Goal: Information Seeking & Learning: Learn about a topic

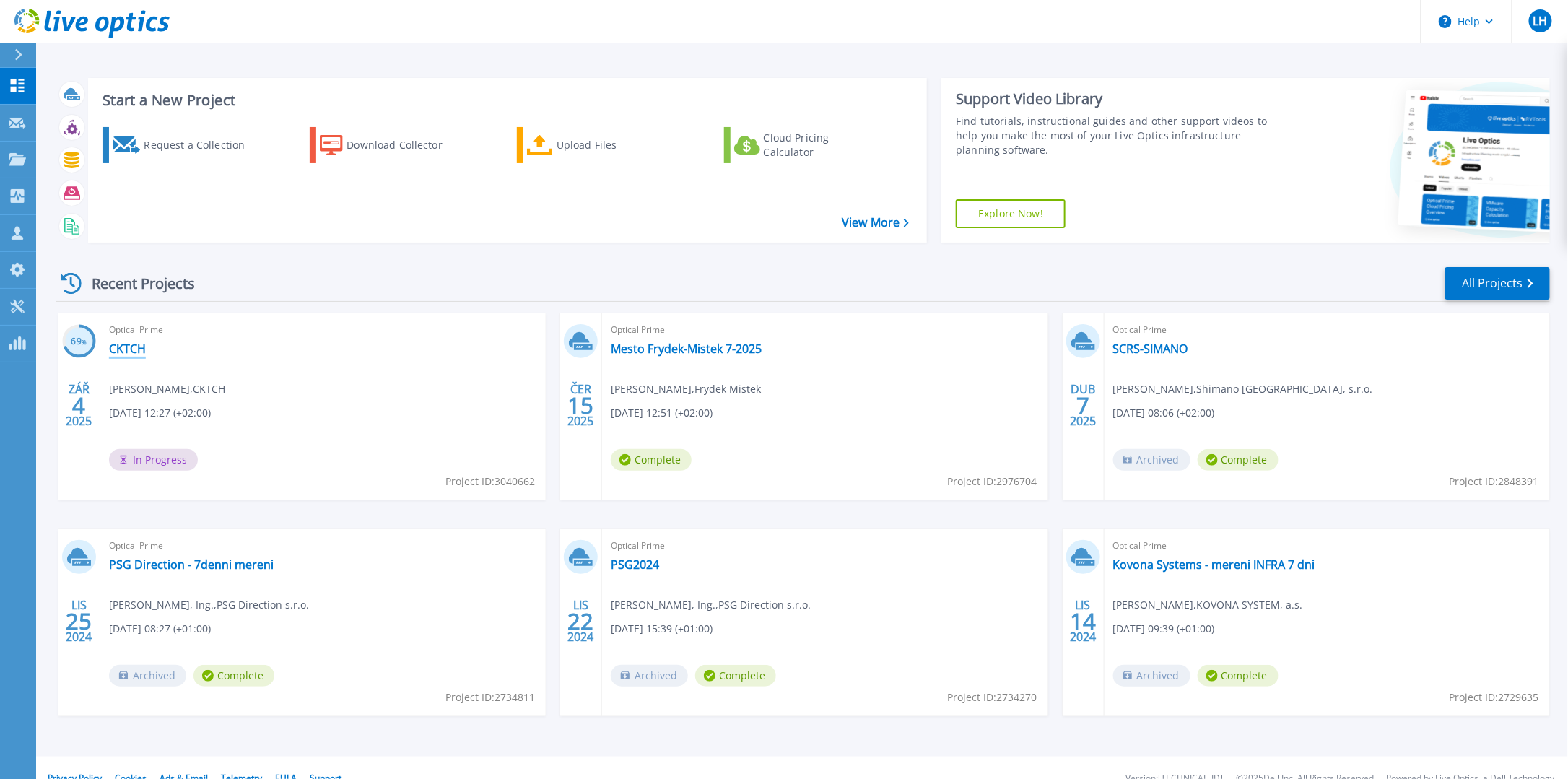
click at [126, 345] on link "CKTCH" at bounding box center [127, 348] width 37 height 14
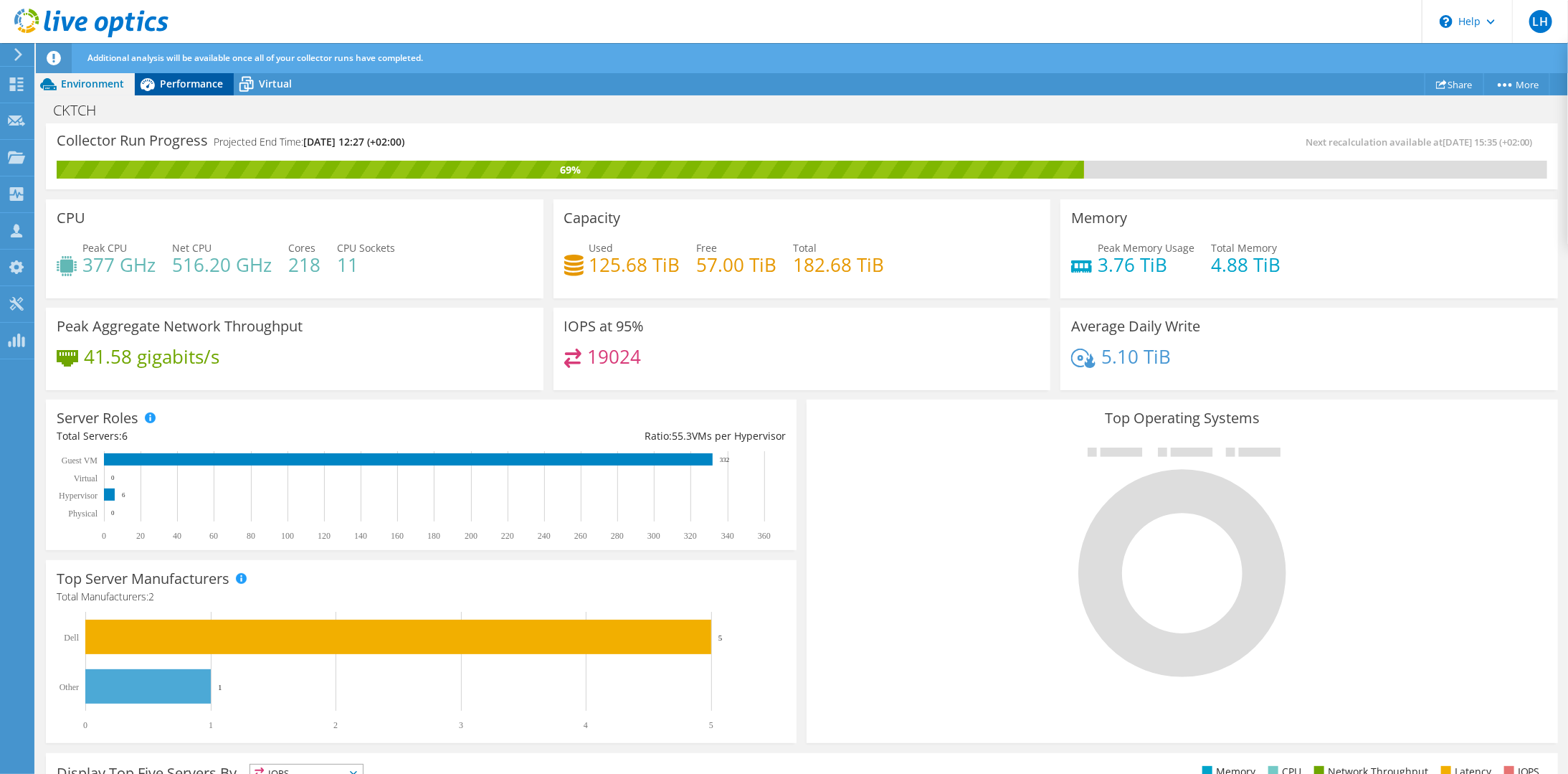
click at [195, 86] on span "Performance" at bounding box center [191, 83] width 63 height 13
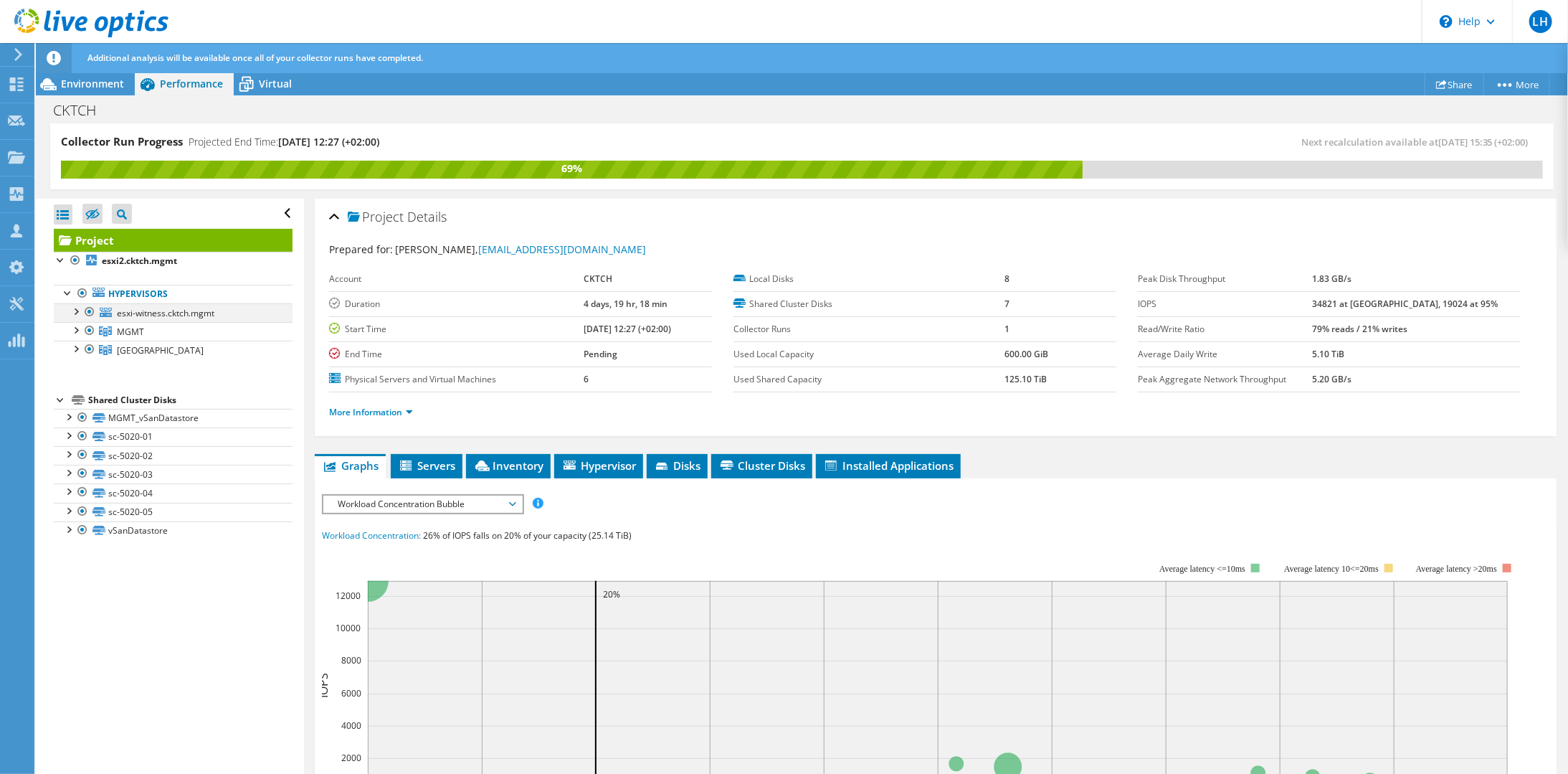
click at [73, 310] on div at bounding box center [75, 310] width 14 height 14
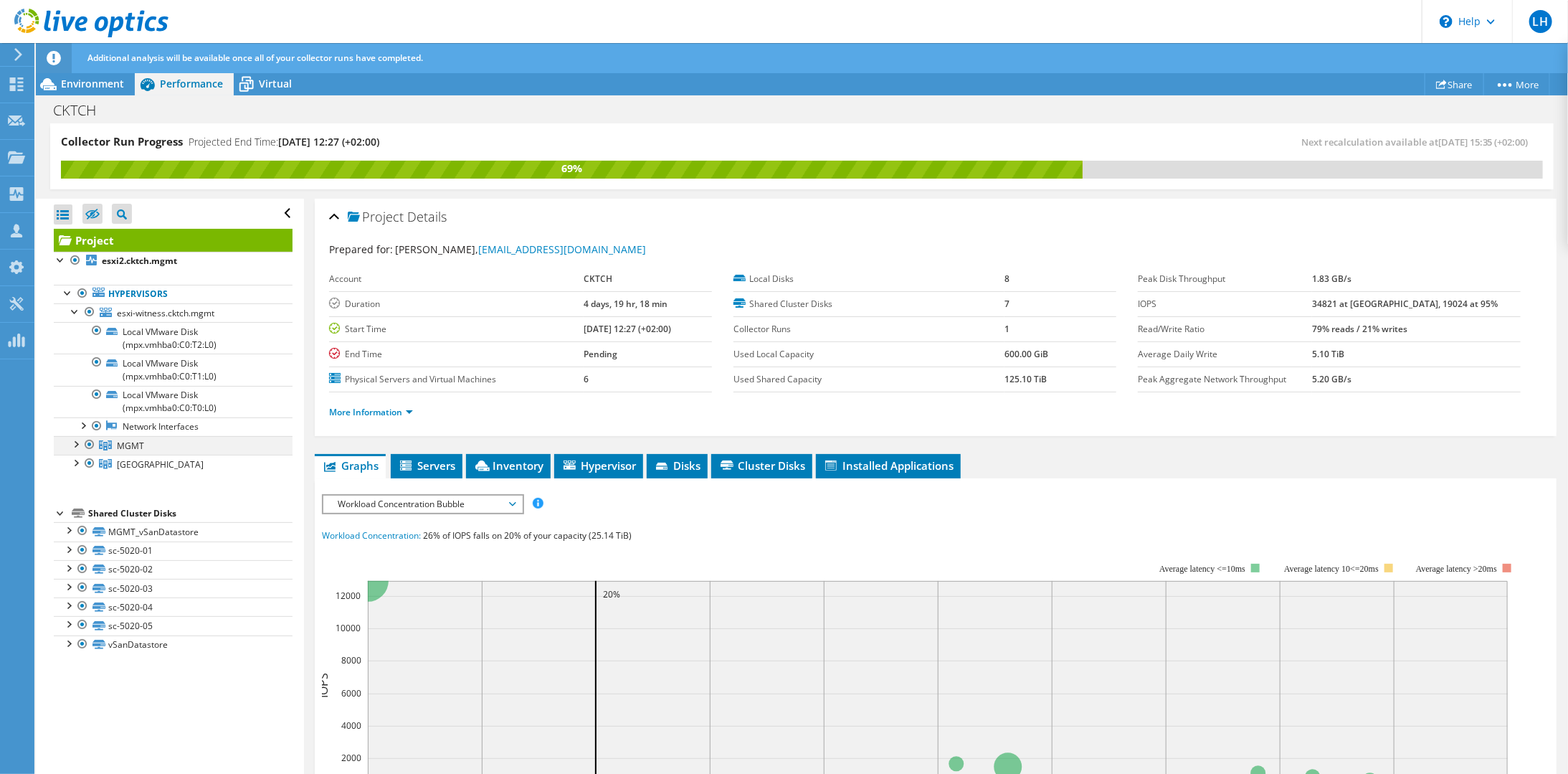
click at [73, 443] on div at bounding box center [75, 443] width 14 height 14
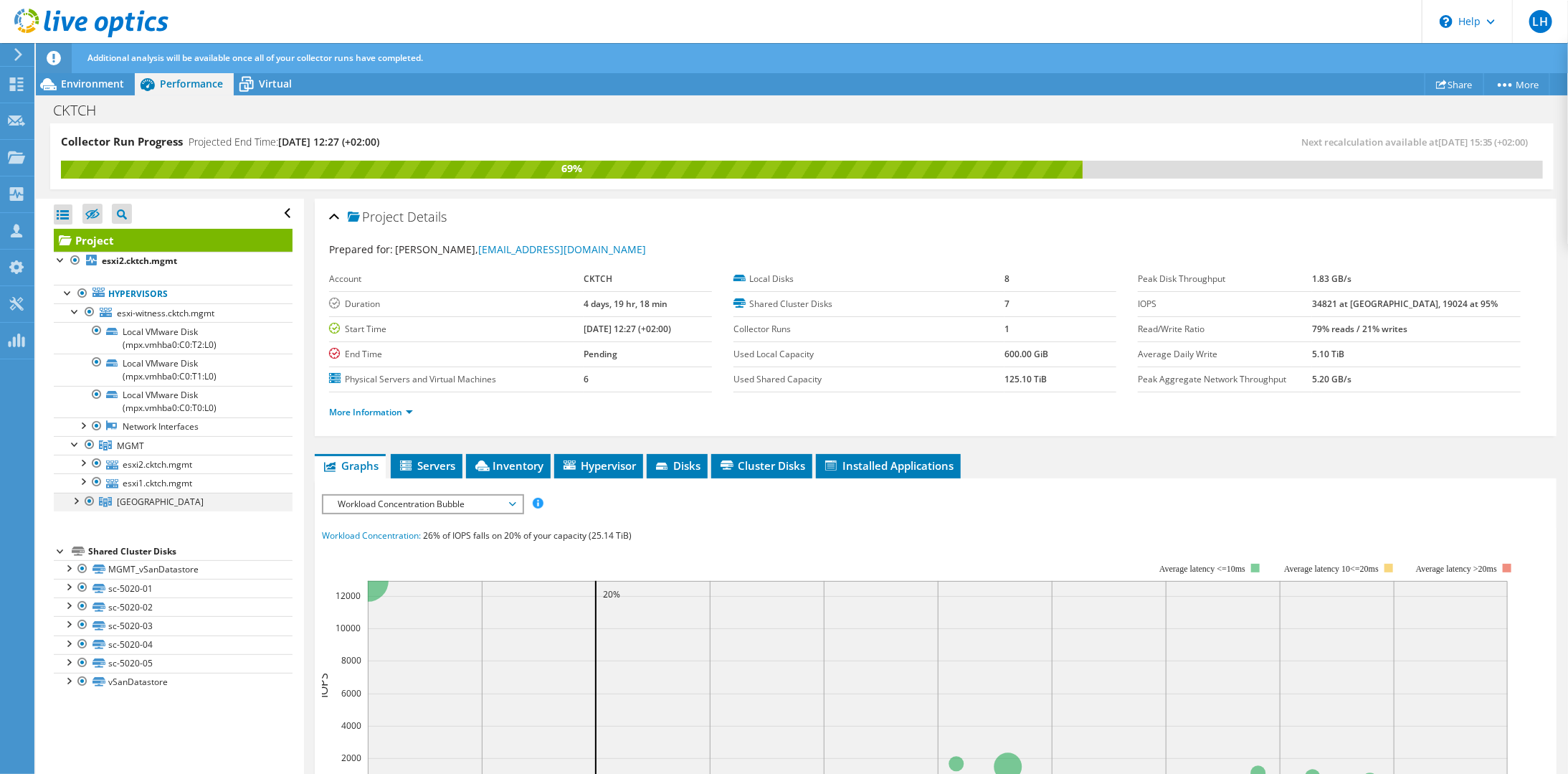
click at [74, 498] on div at bounding box center [75, 499] width 14 height 14
click at [430, 504] on span "Workload Concentration Bubble" at bounding box center [423, 504] width 184 height 17
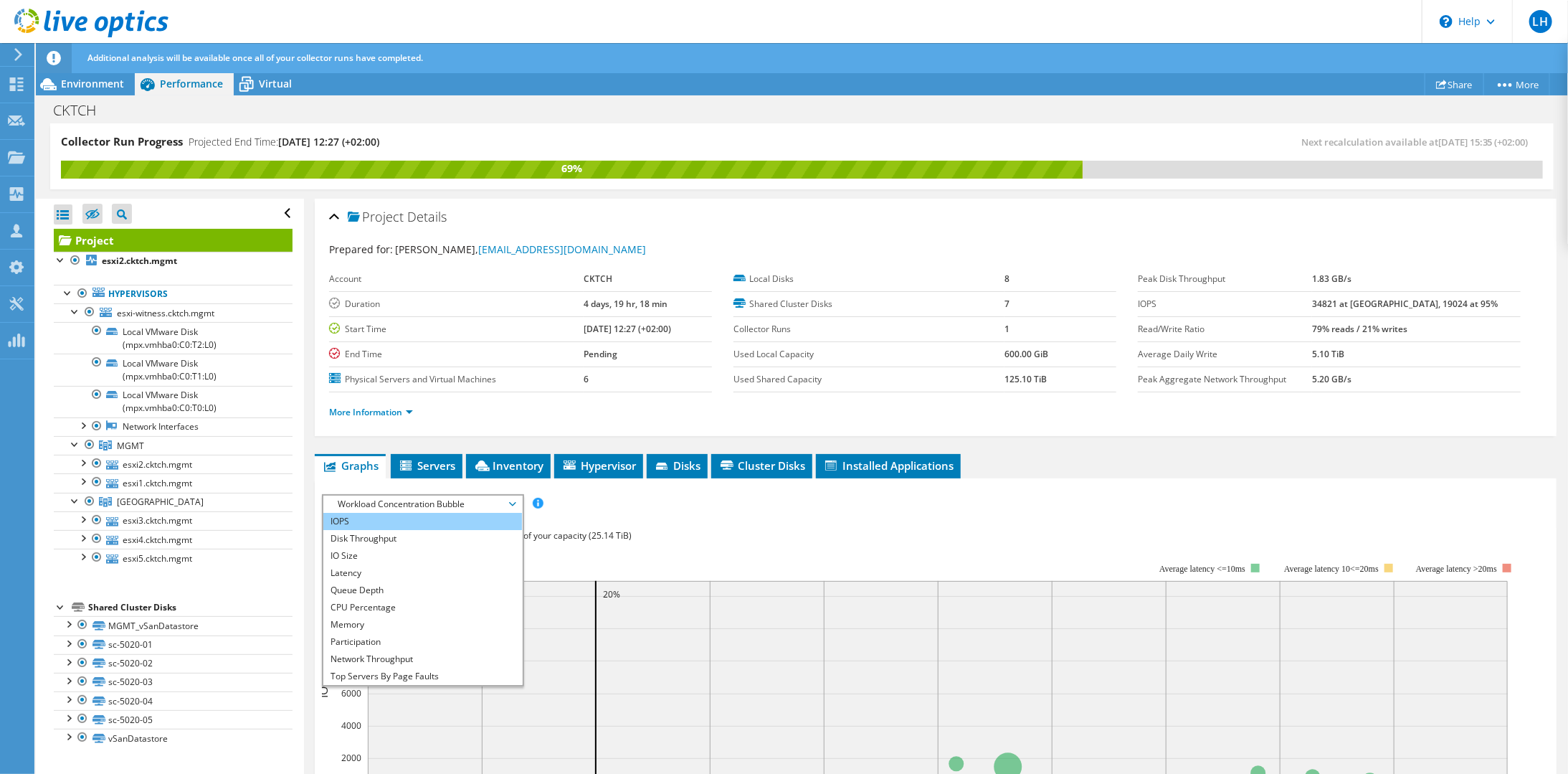
click at [350, 515] on li "IOPS" at bounding box center [422, 521] width 198 height 17
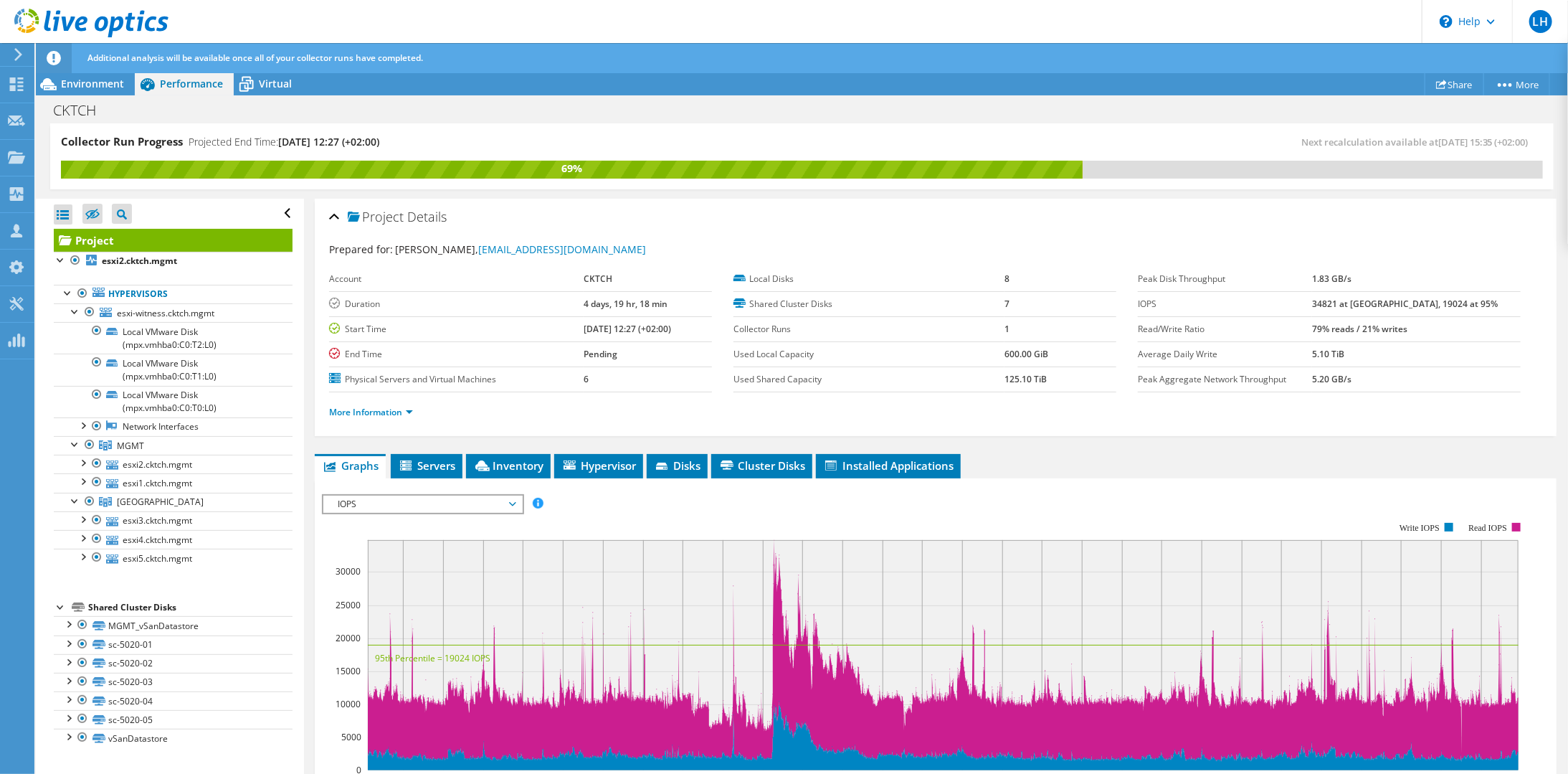
scroll to position [143, 0]
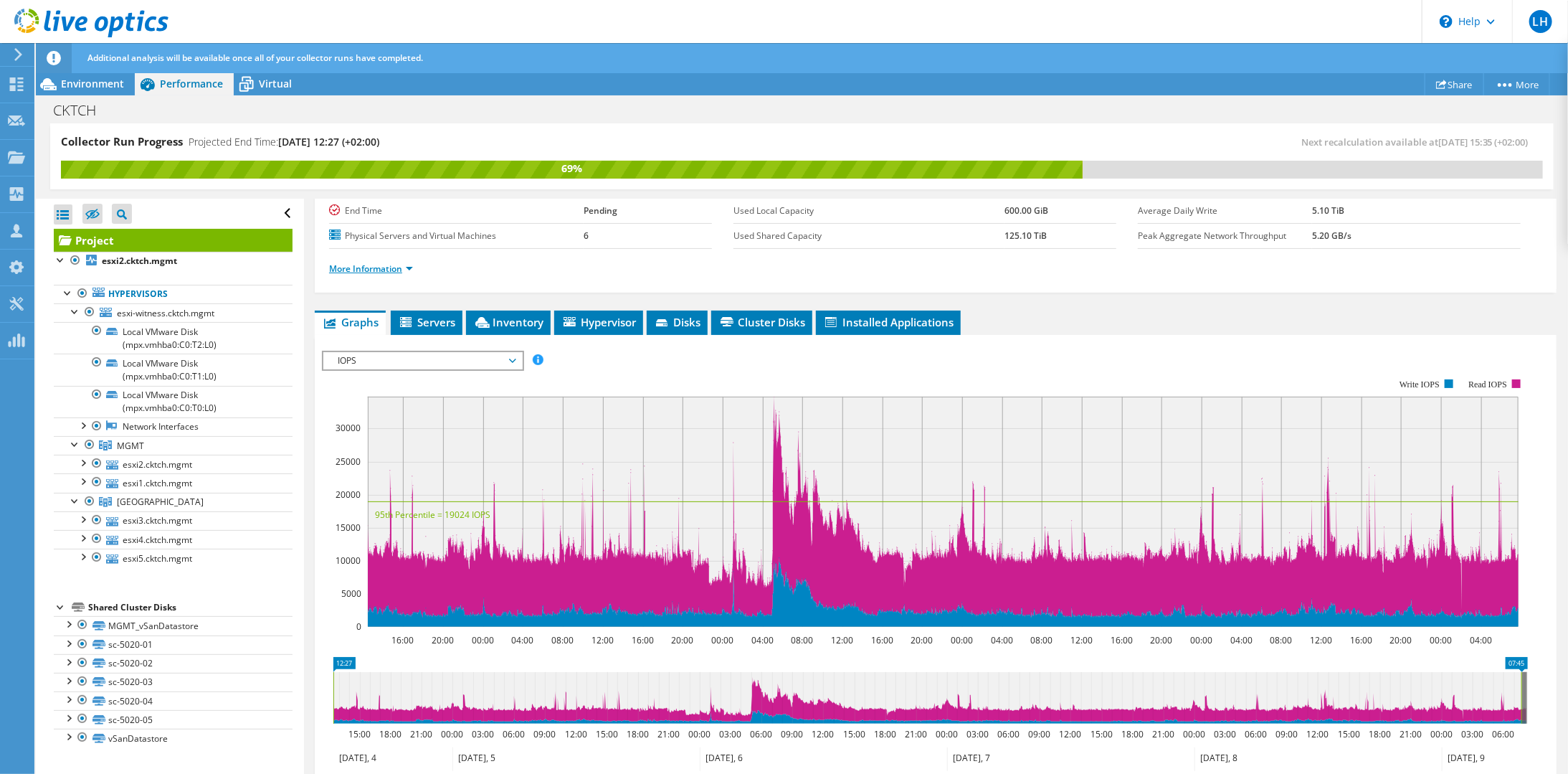
click at [380, 263] on link "More Information" at bounding box center [371, 268] width 84 height 12
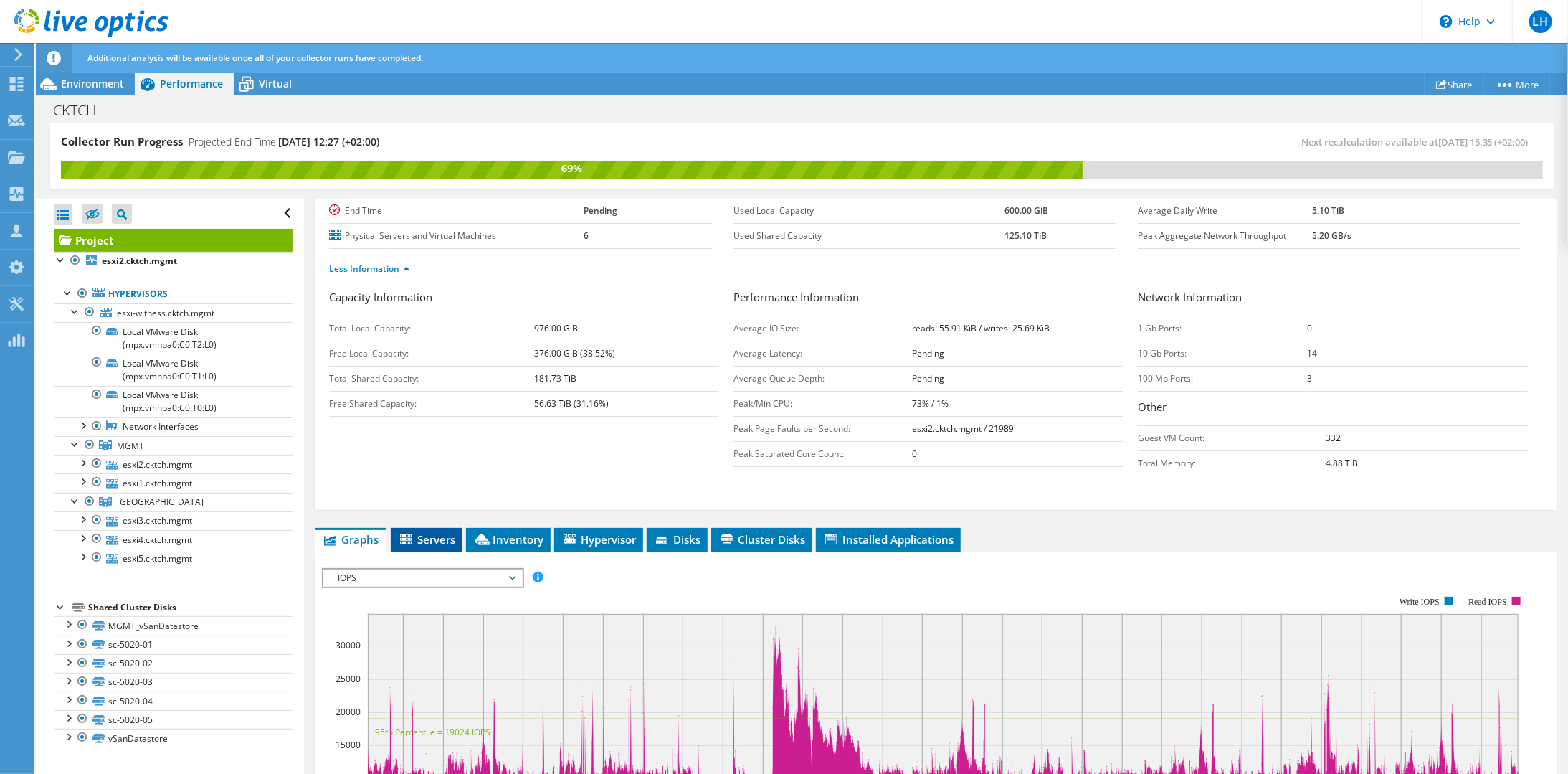
click at [444, 533] on span "Servers" at bounding box center [426, 539] width 57 height 14
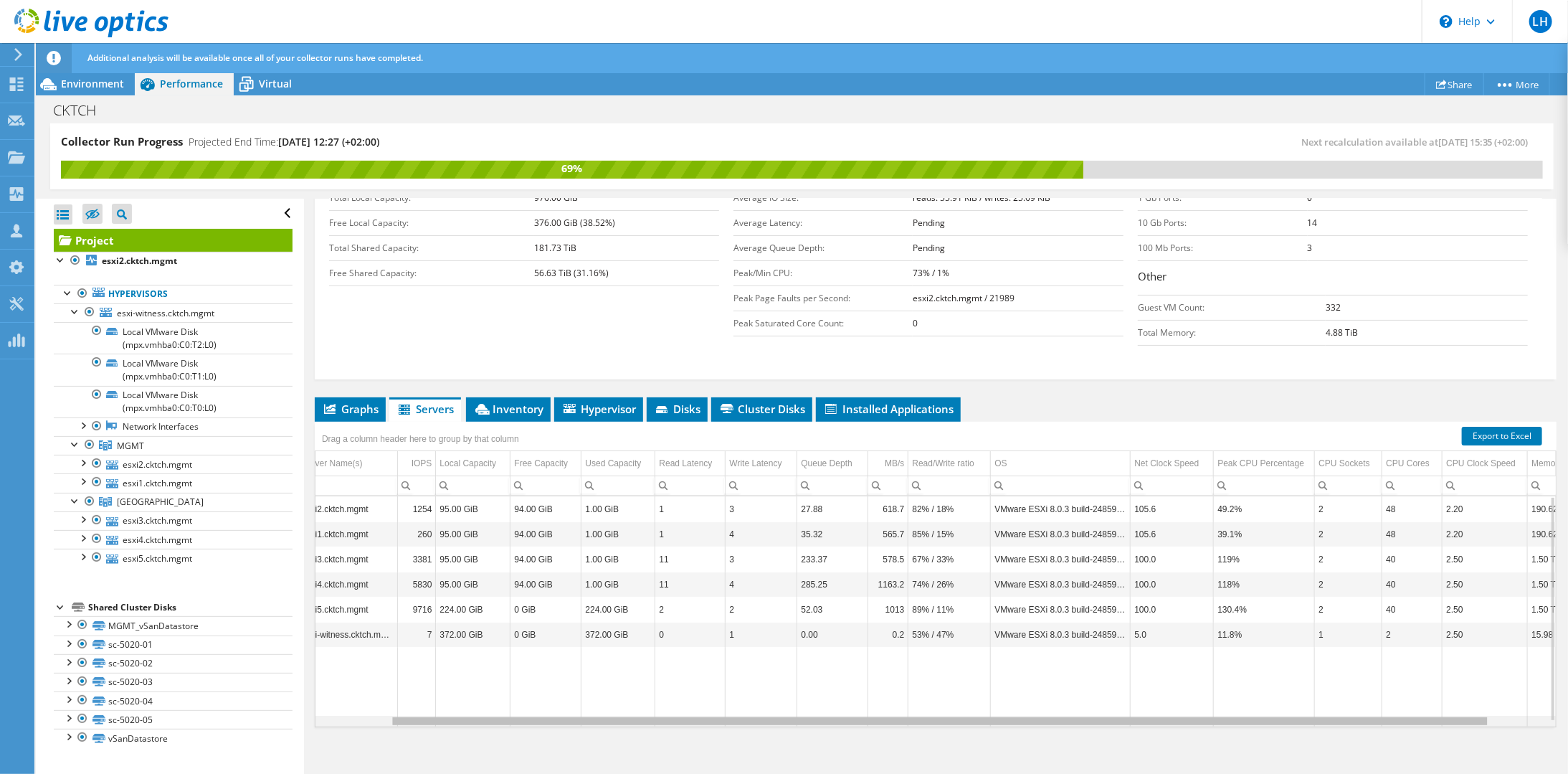
scroll to position [0, 0]
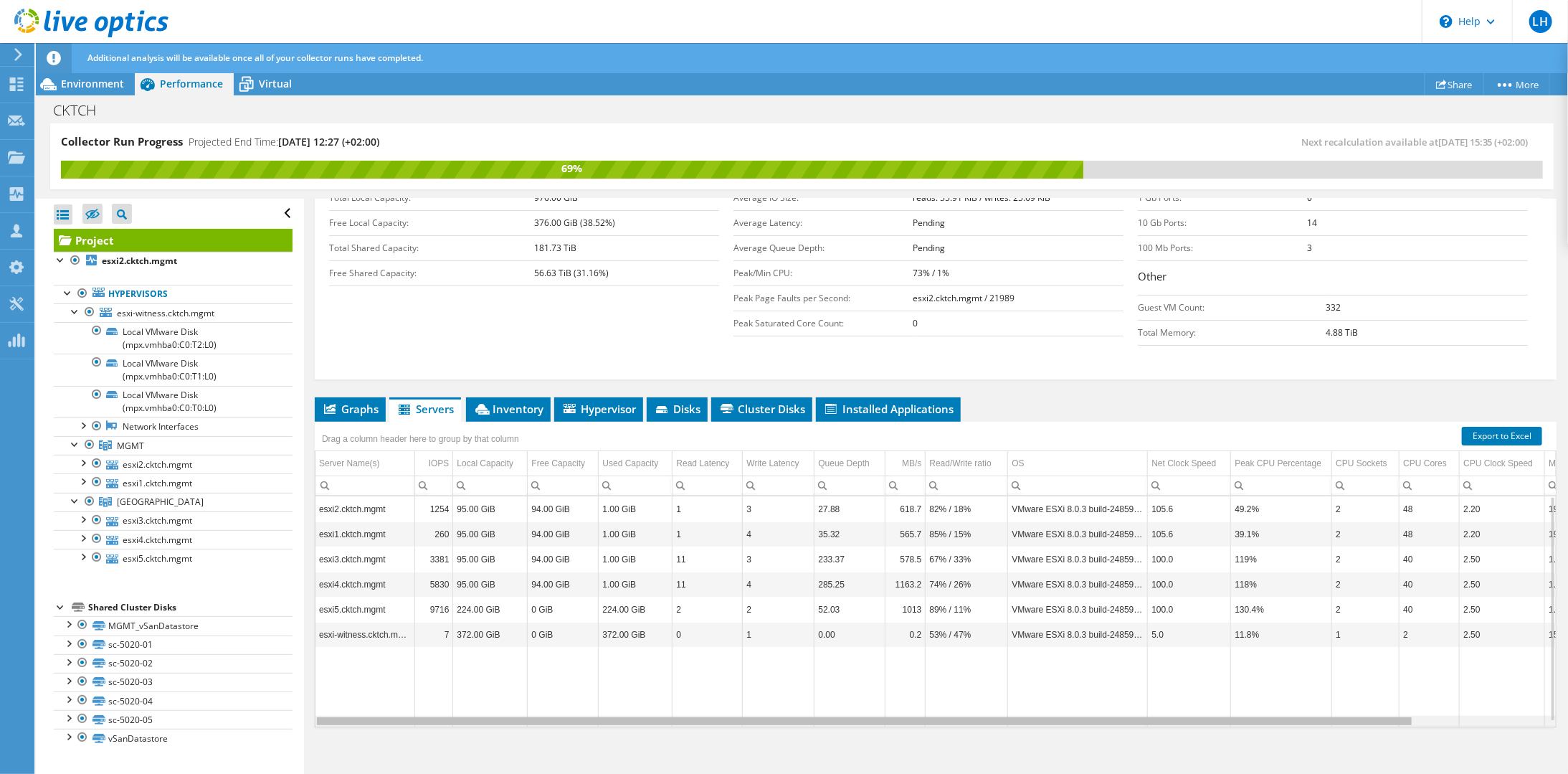
drag, startPoint x: 1133, startPoint y: 712, endPoint x: 1068, endPoint y: 715, distance: 65.1
click at [1068, 715] on body "LH Partner Team Member [PERSON_NAME] [PERSON_NAME][EMAIL_ADDRESS][PERSON_NAME][…" at bounding box center [784, 387] width 1568 height 774
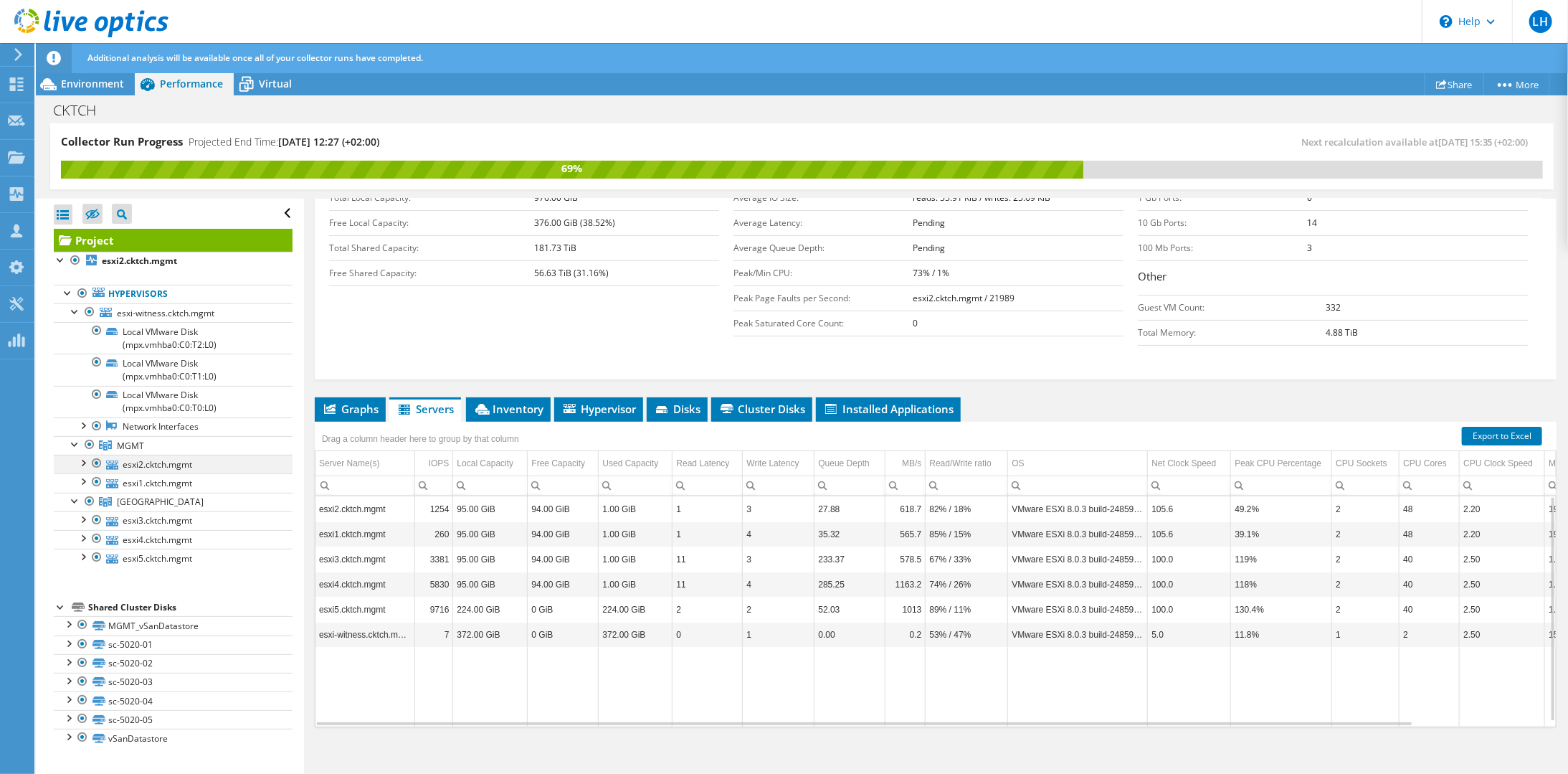
click at [82, 458] on div at bounding box center [82, 461] width 14 height 14
click at [79, 461] on div at bounding box center [82, 461] width 14 height 14
click at [122, 456] on link "esxi2.cktch.mgmt" at bounding box center [172, 464] width 238 height 19
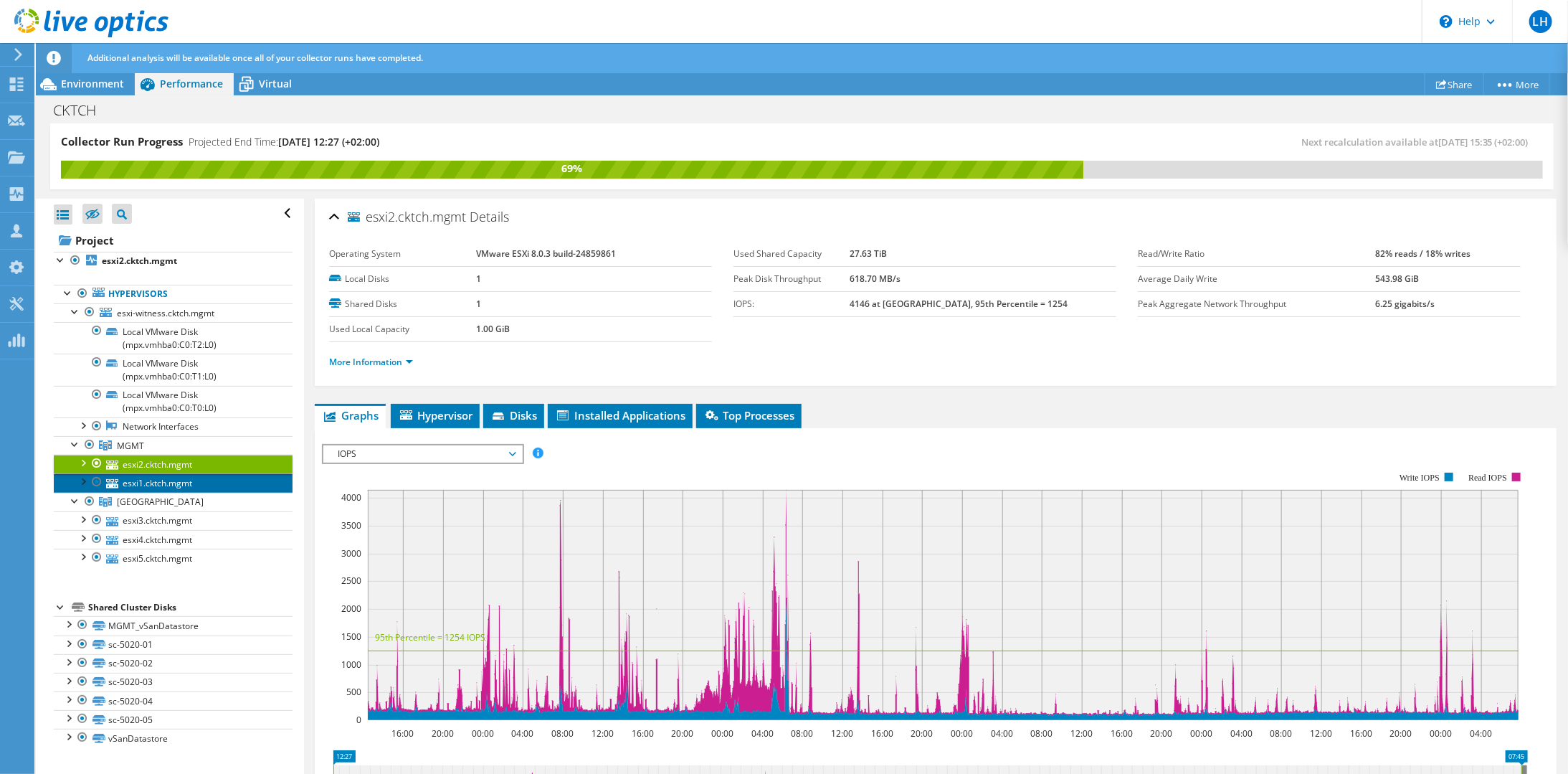
click at [197, 478] on link "esxi1.cktch.mgmt" at bounding box center [172, 482] width 238 height 19
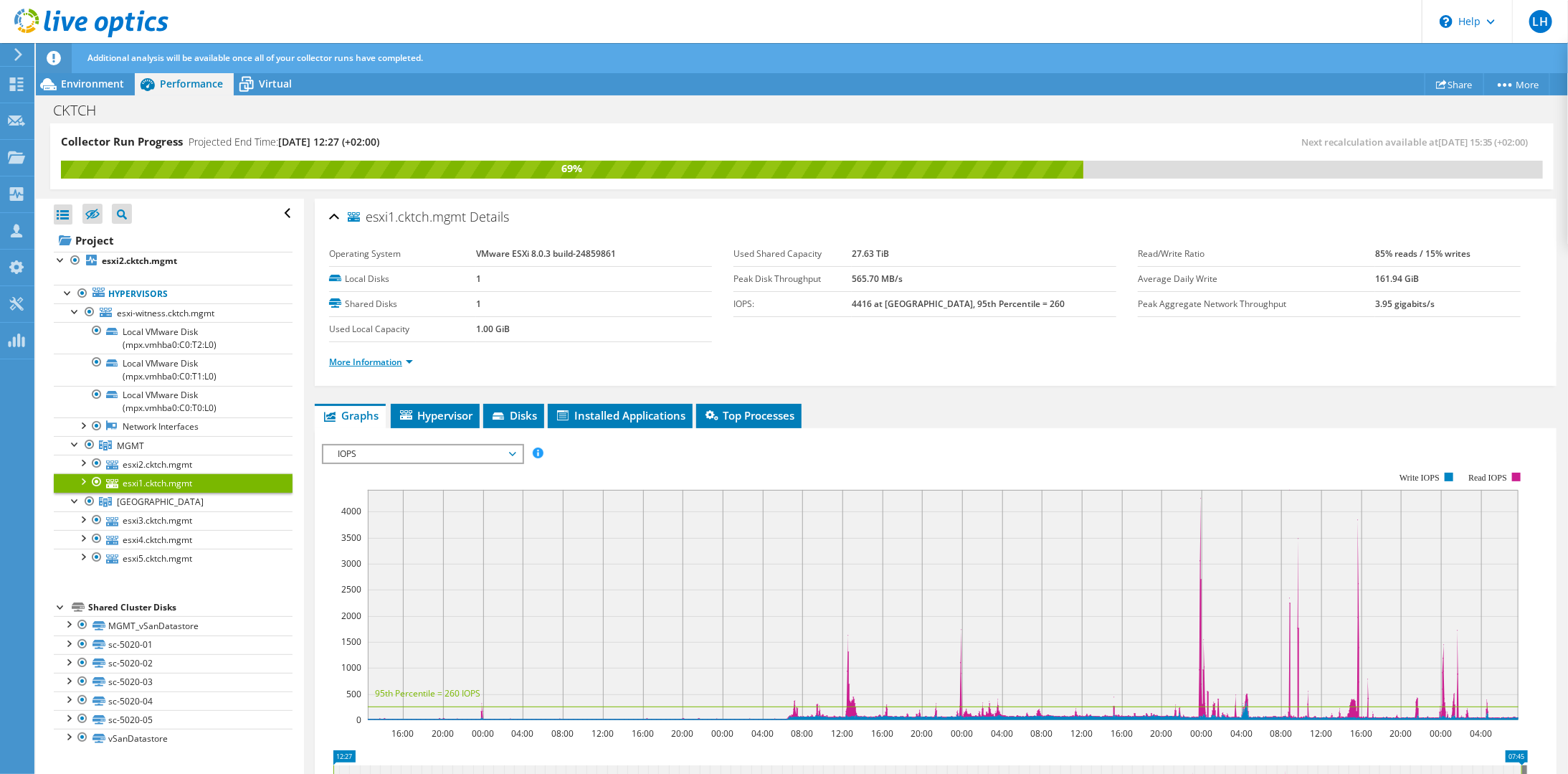
click at [386, 364] on link "More Information" at bounding box center [371, 362] width 84 height 12
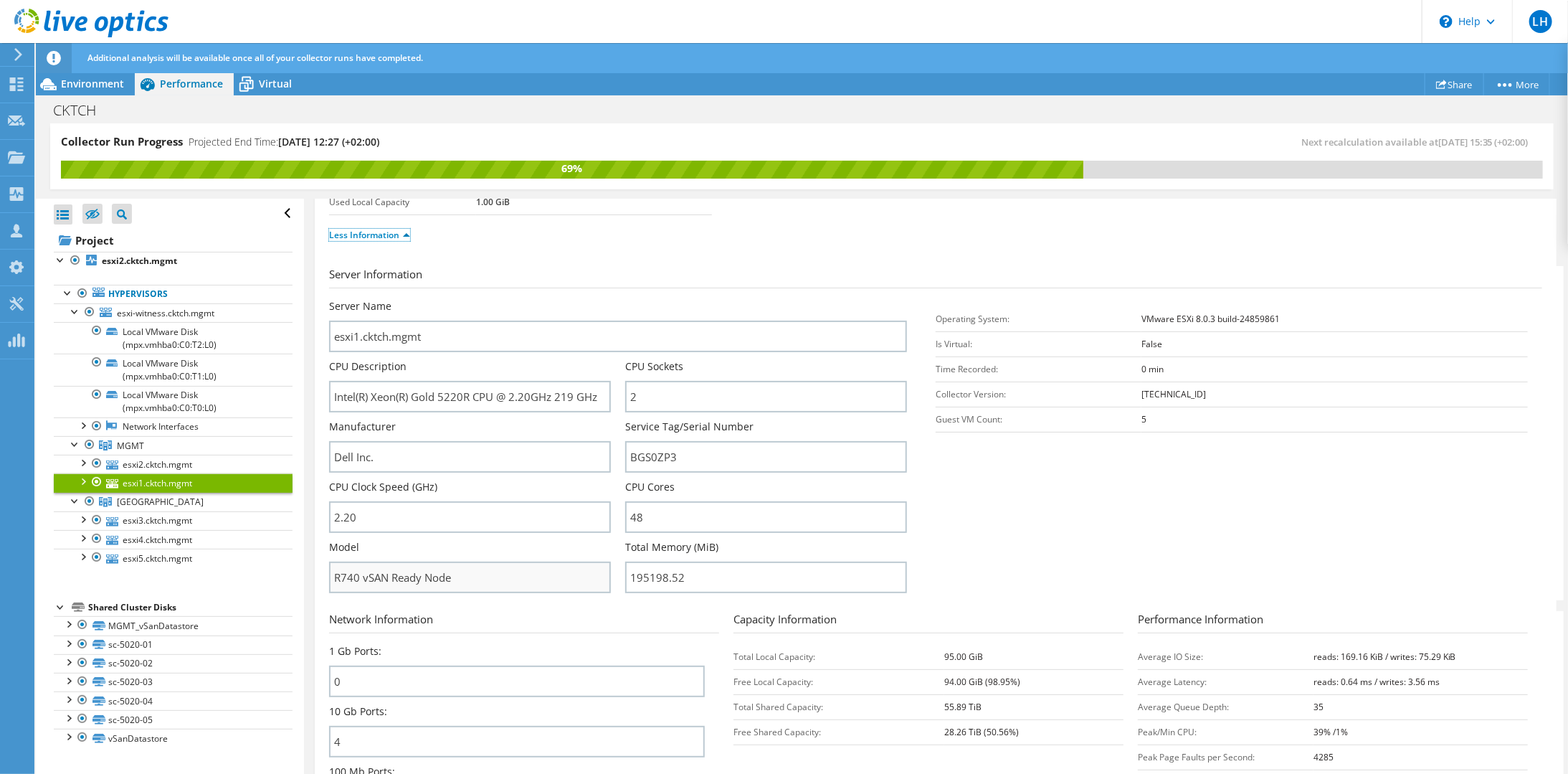
scroll to position [143, 0]
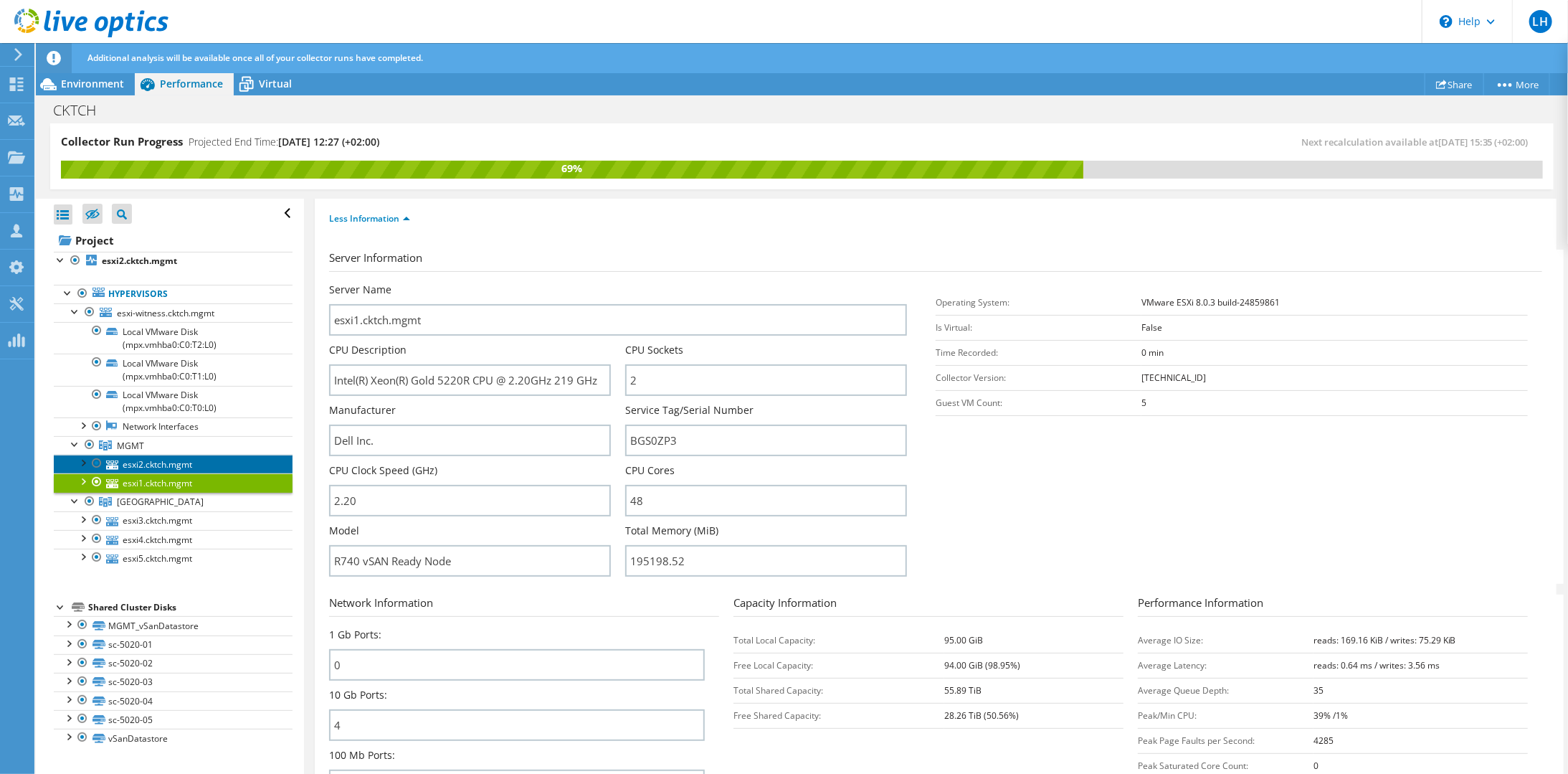
click at [179, 461] on link "esxi2.cktch.mgmt" at bounding box center [172, 464] width 238 height 19
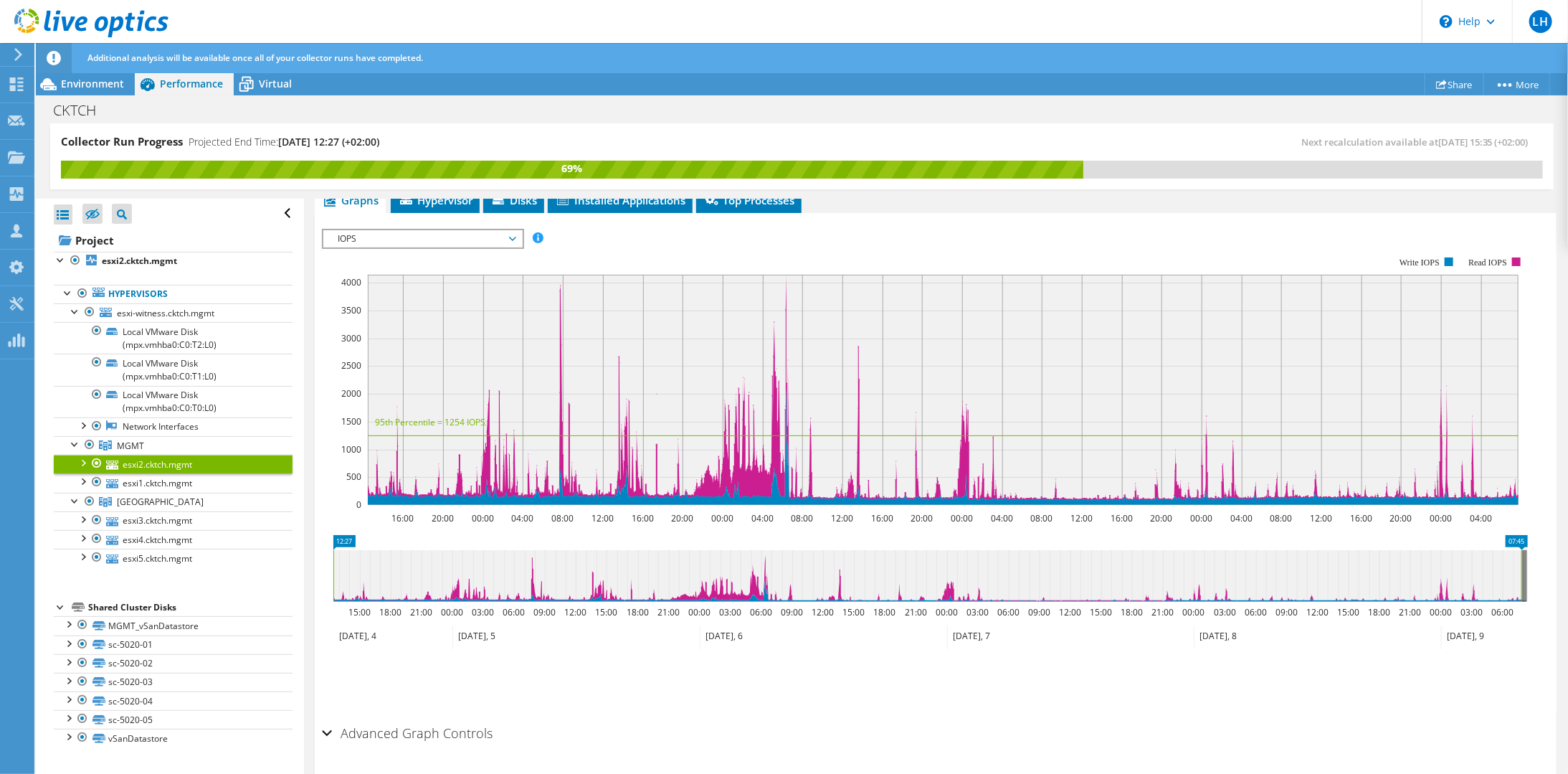
scroll to position [0, 0]
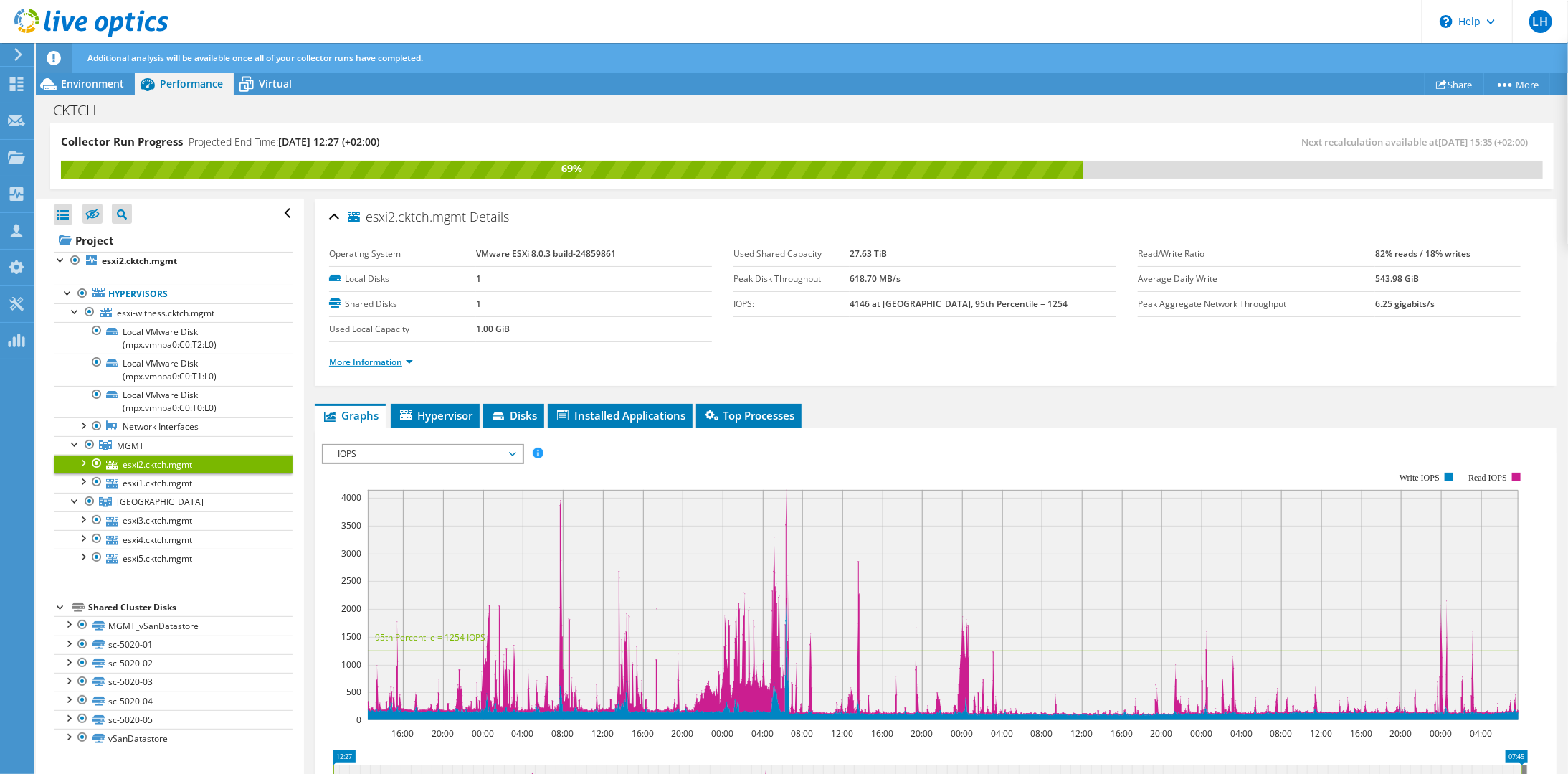
click at [365, 362] on link "More Information" at bounding box center [371, 362] width 84 height 12
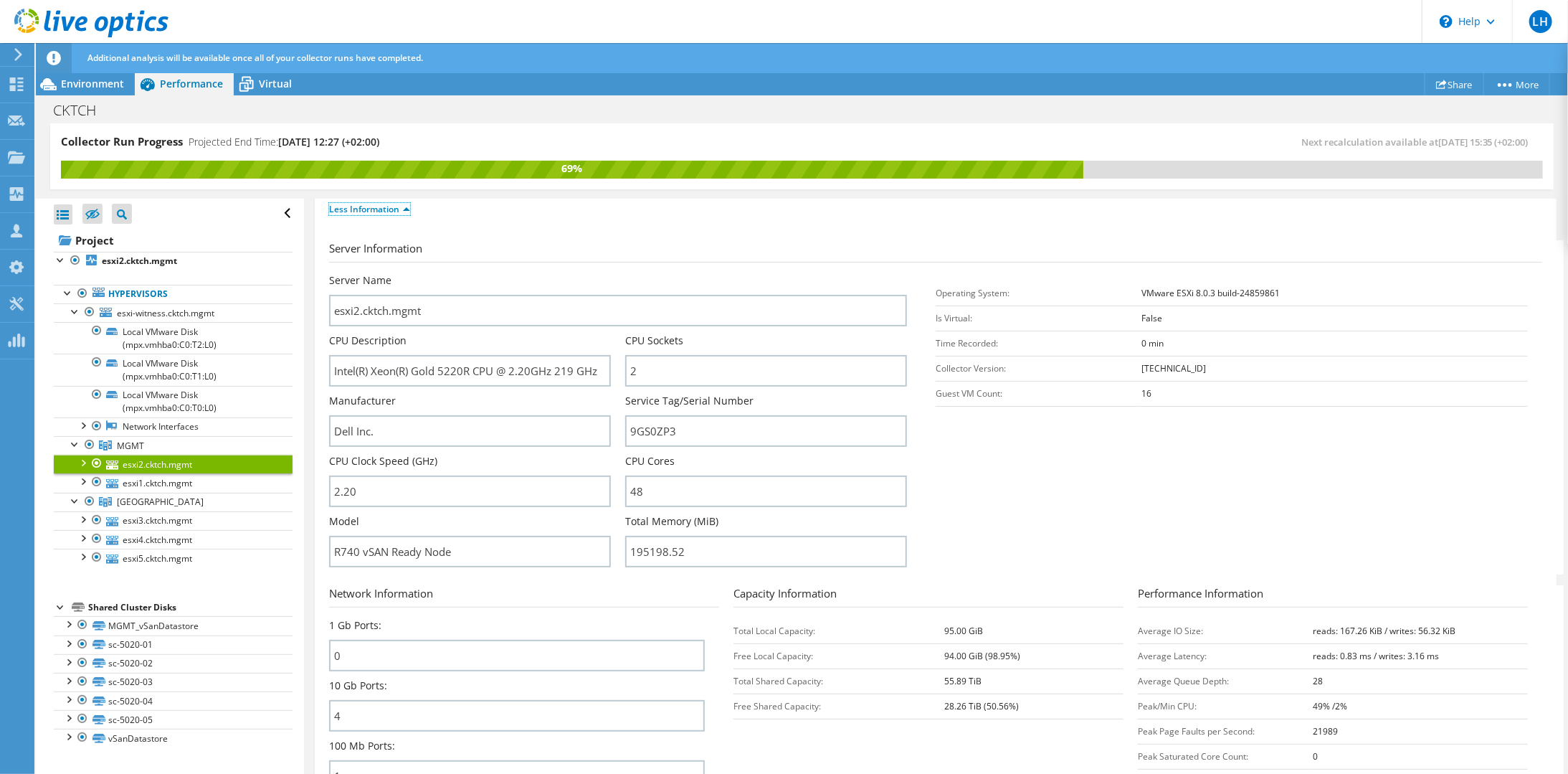
scroll to position [215, 0]
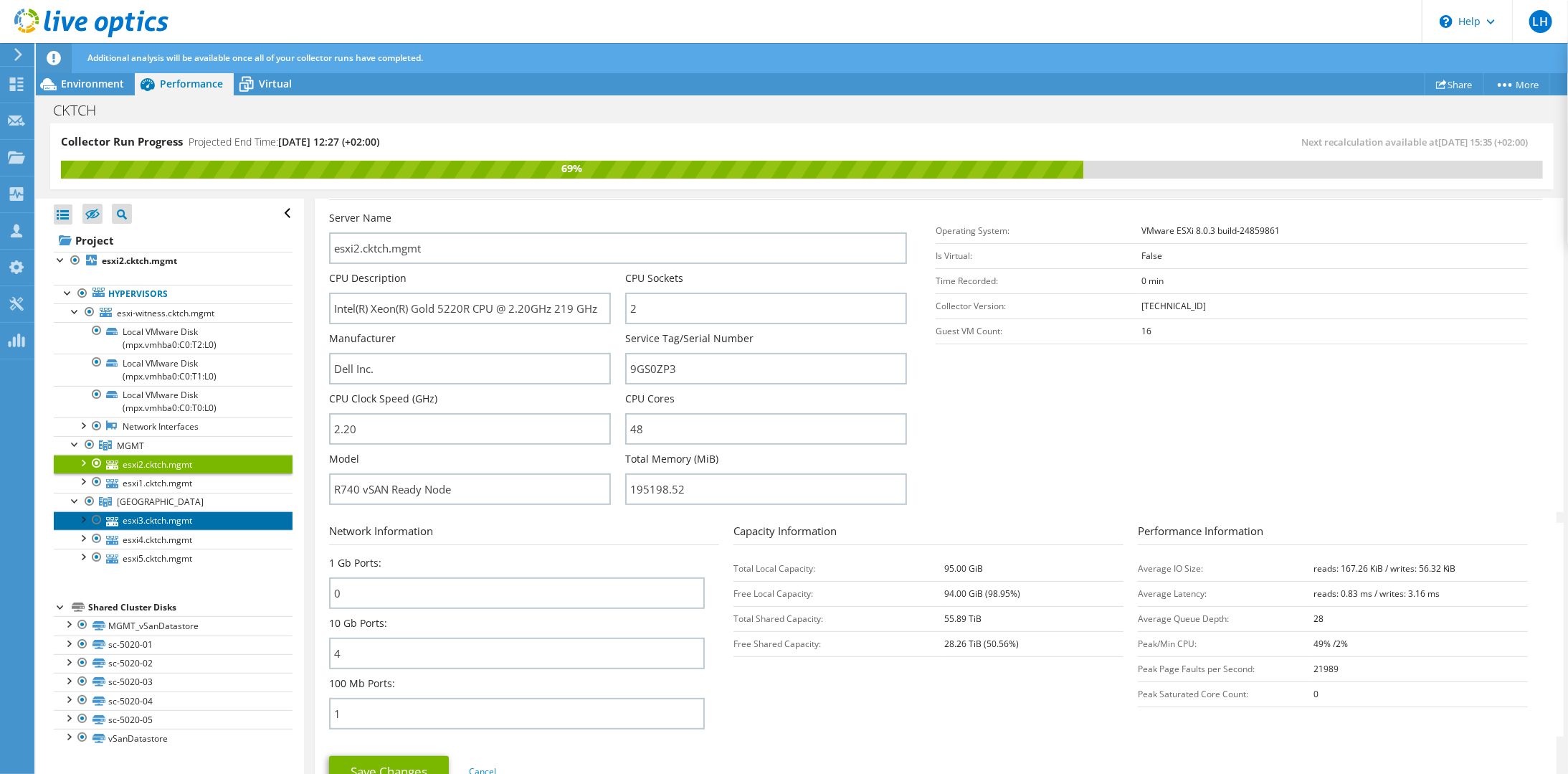
click at [147, 516] on link "esxi3.cktch.mgmt" at bounding box center [172, 520] width 238 height 19
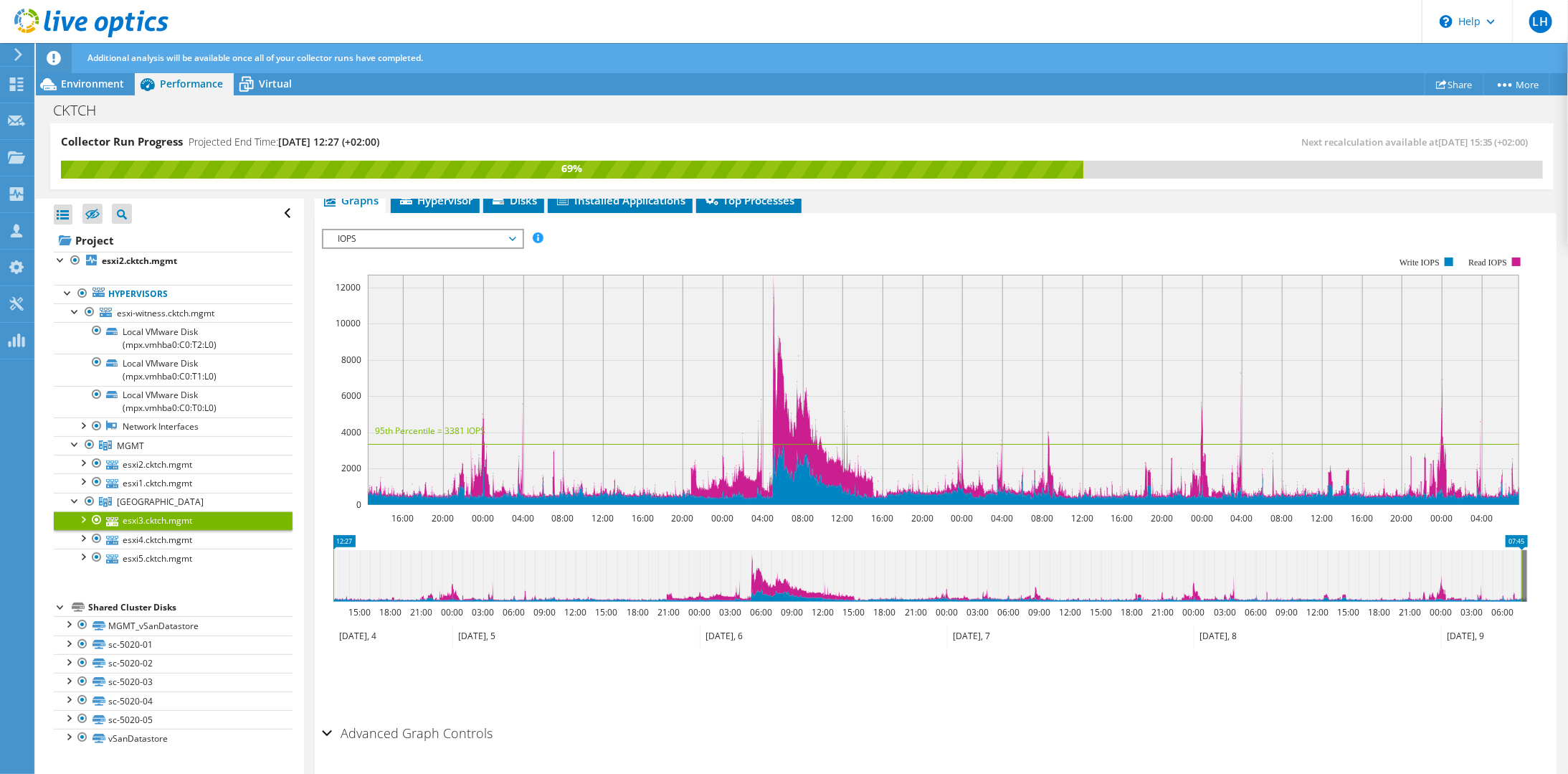
click at [85, 513] on div at bounding box center [82, 518] width 14 height 14
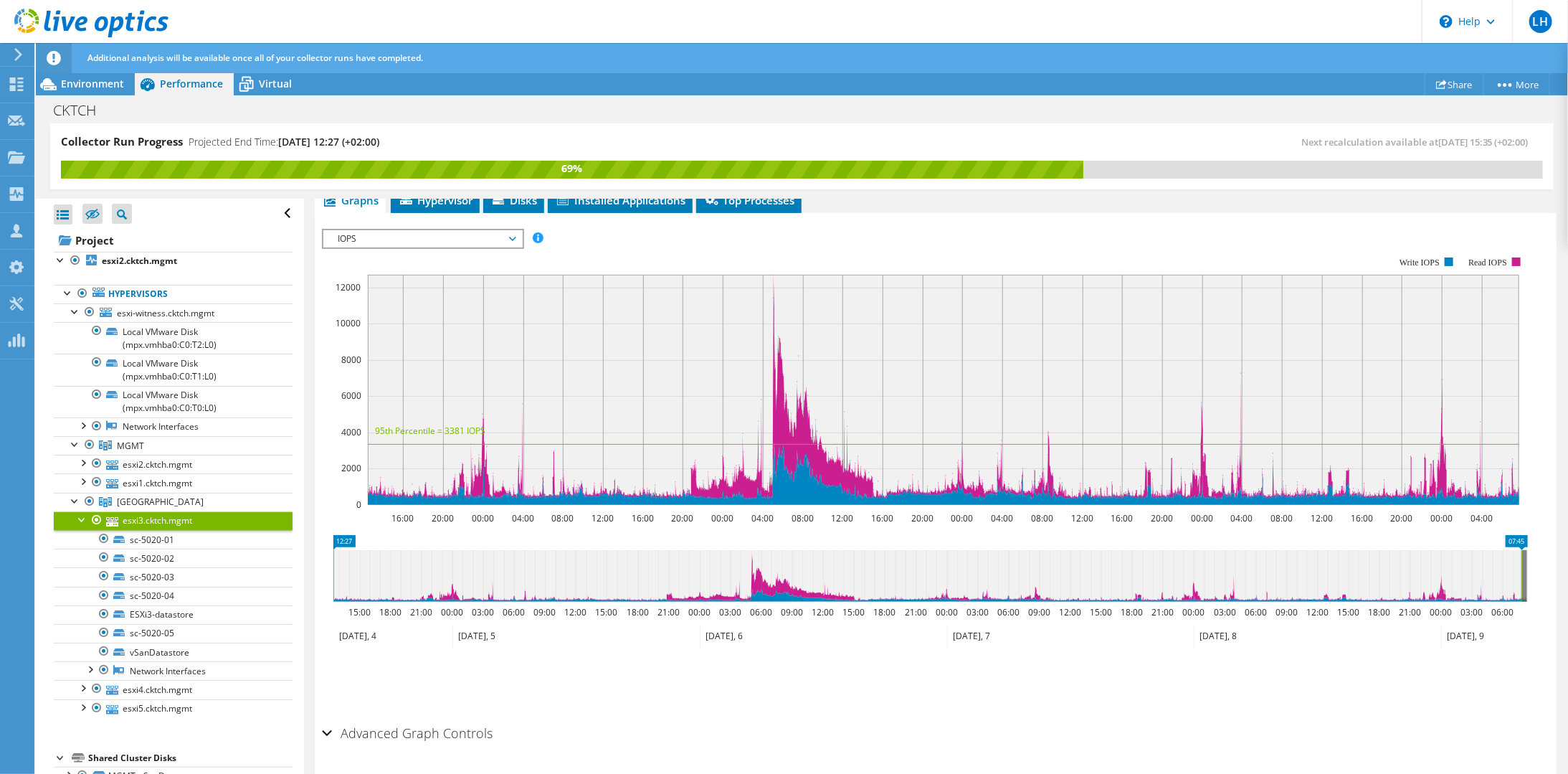
scroll to position [0, 0]
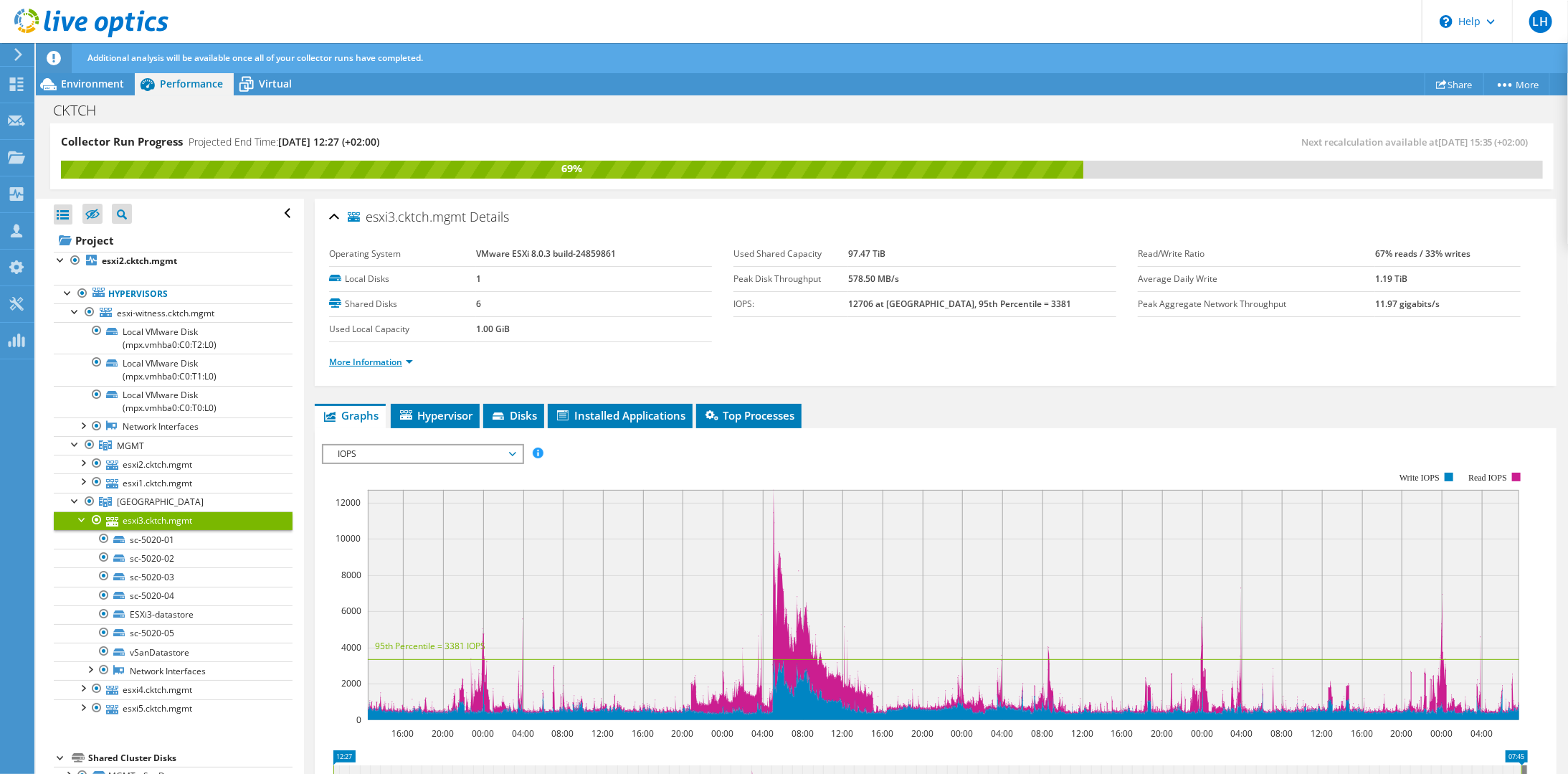
click at [388, 359] on link "More Information" at bounding box center [371, 362] width 84 height 12
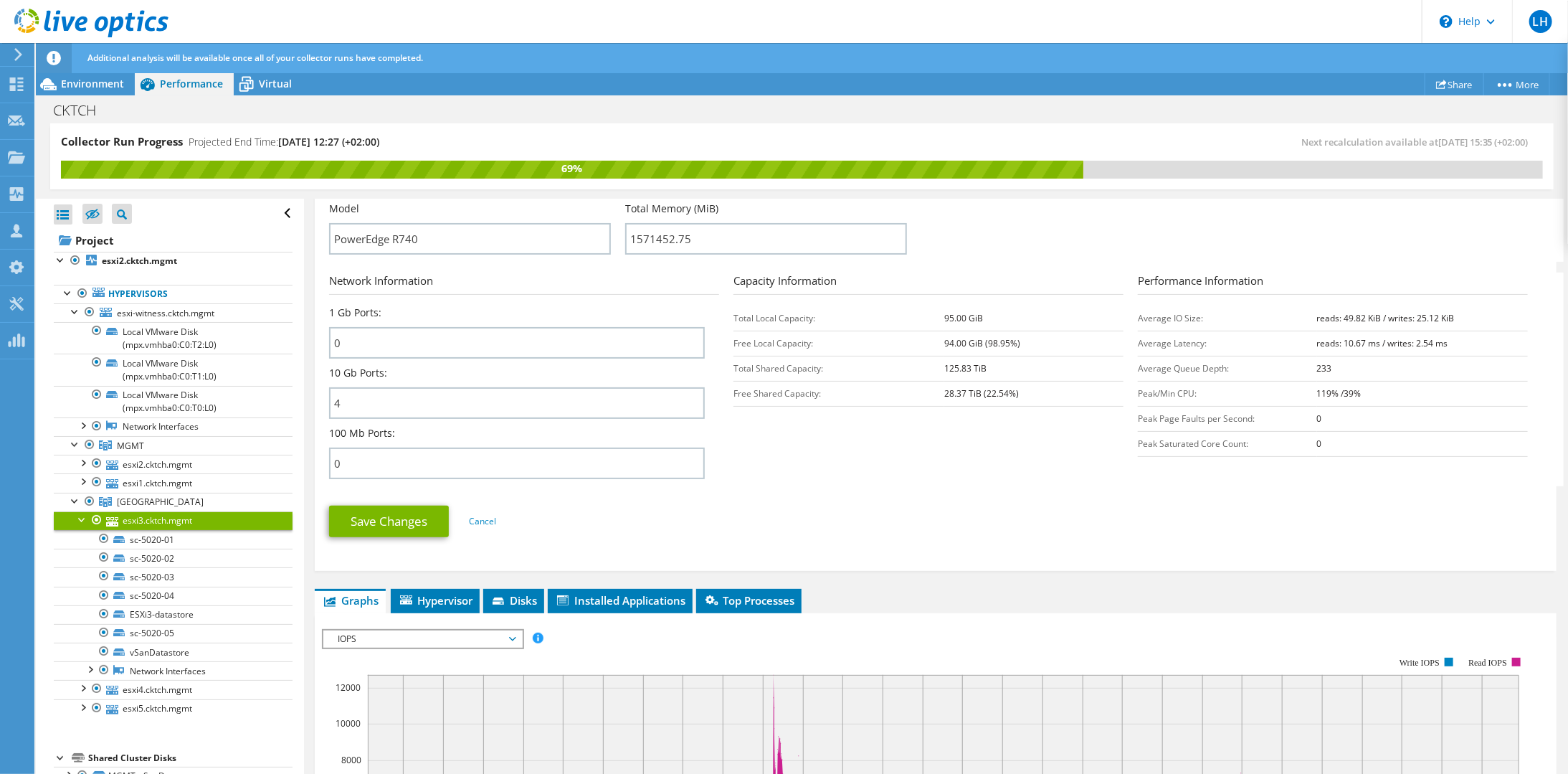
scroll to position [359, 0]
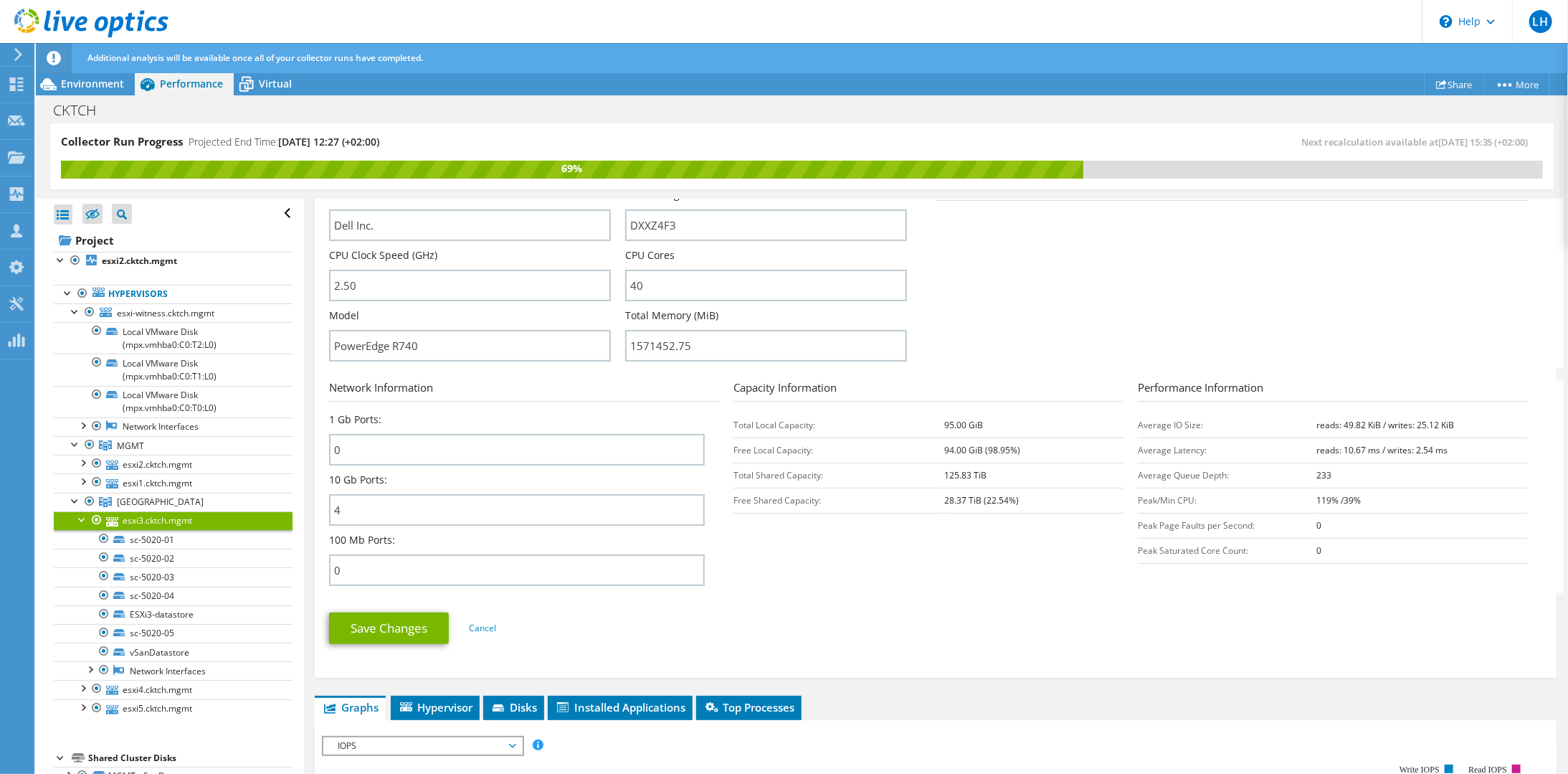
click at [81, 515] on div at bounding box center [82, 518] width 14 height 14
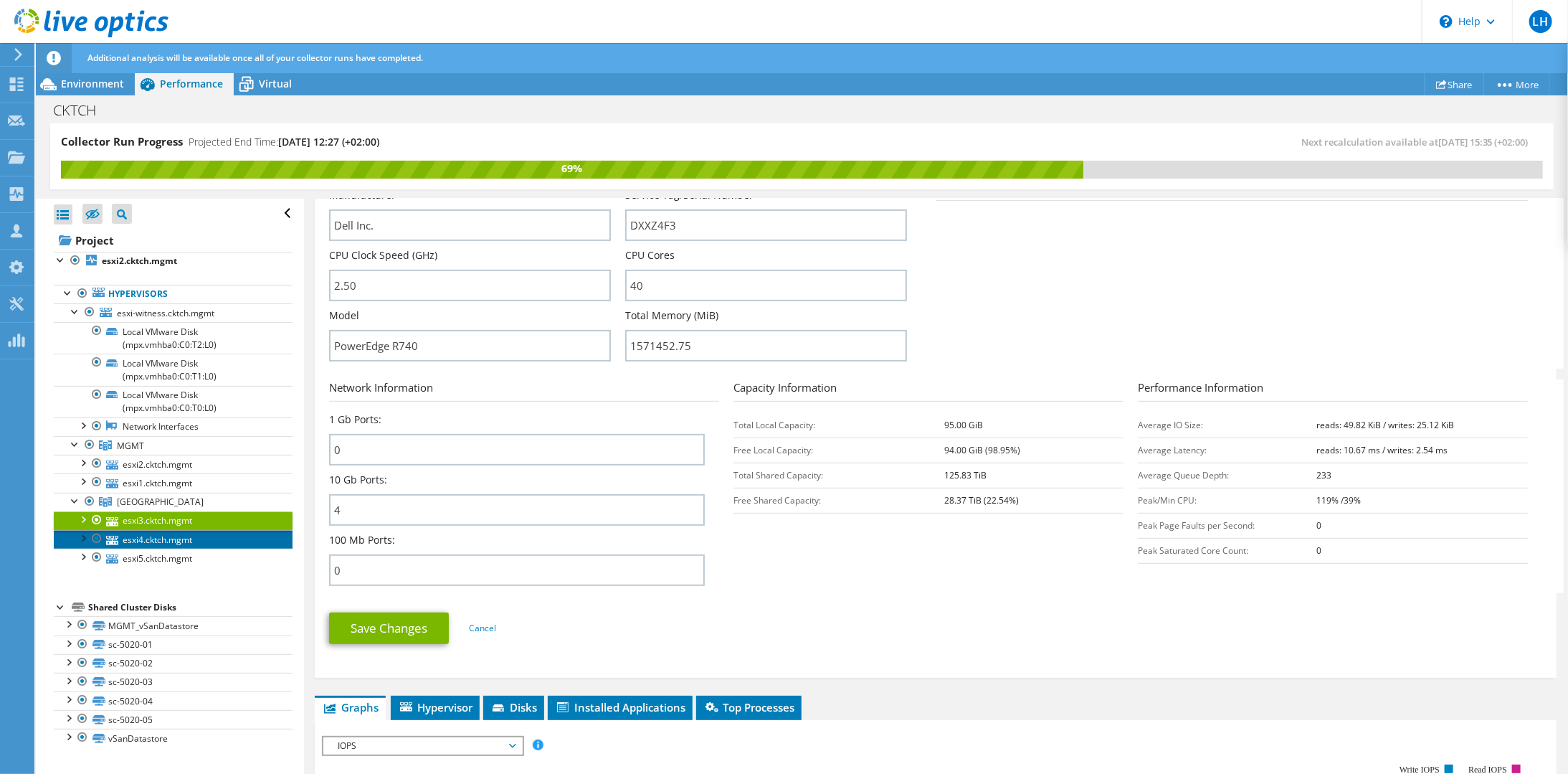
click at [119, 531] on link "esxi4.cktch.mgmt" at bounding box center [172, 539] width 238 height 19
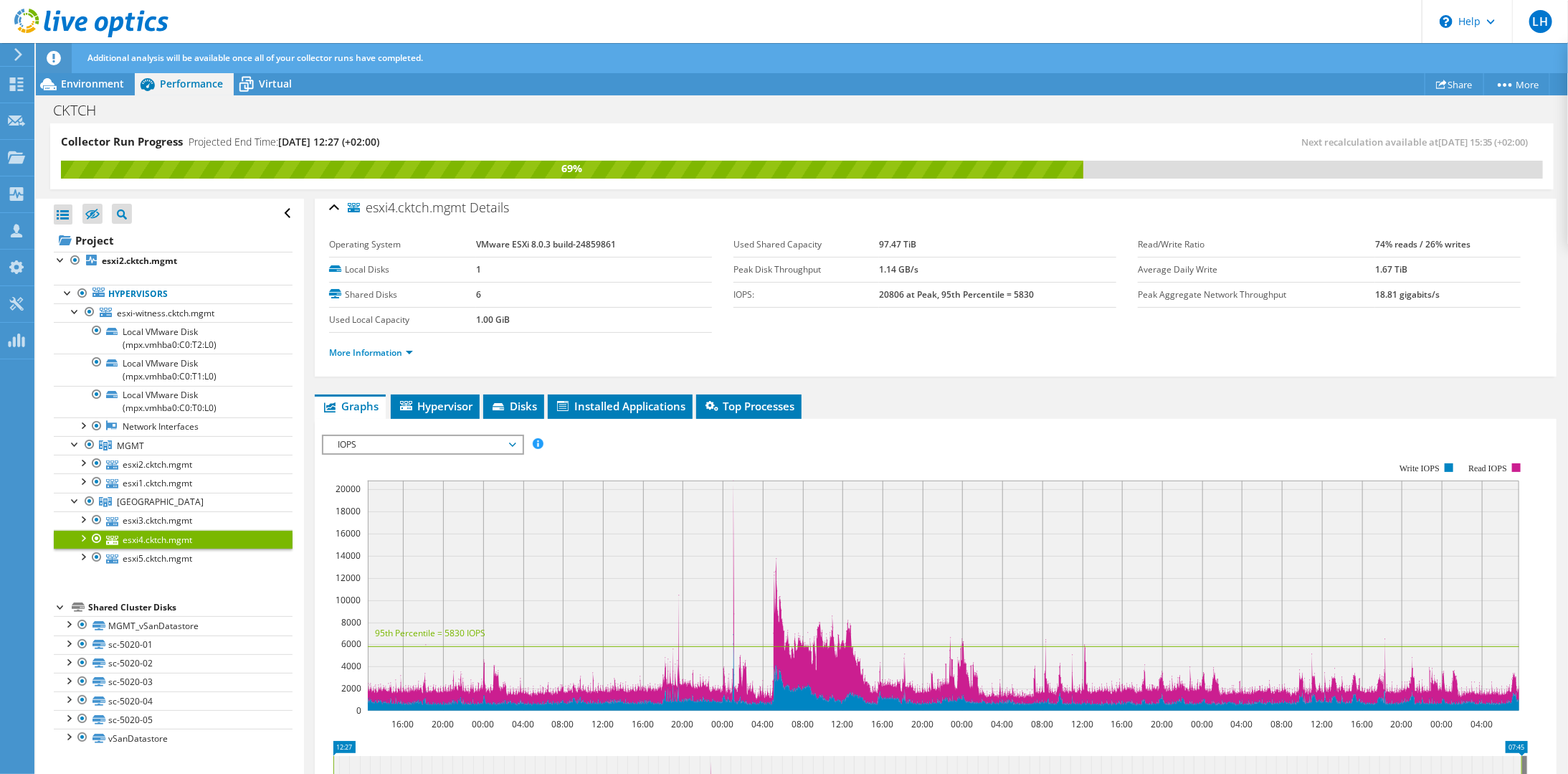
scroll to position [0, 0]
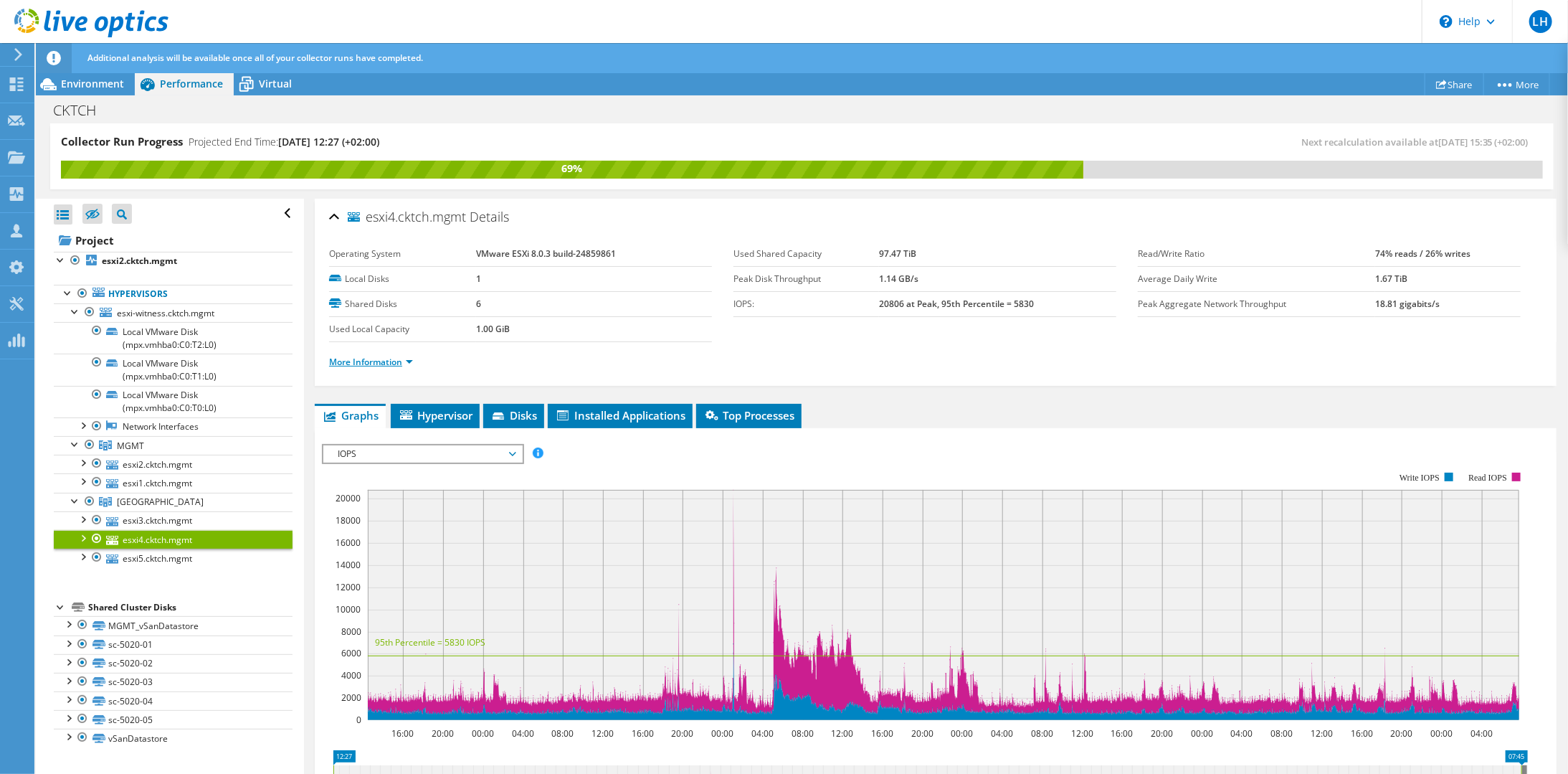
click at [394, 361] on link "More Information" at bounding box center [371, 362] width 84 height 12
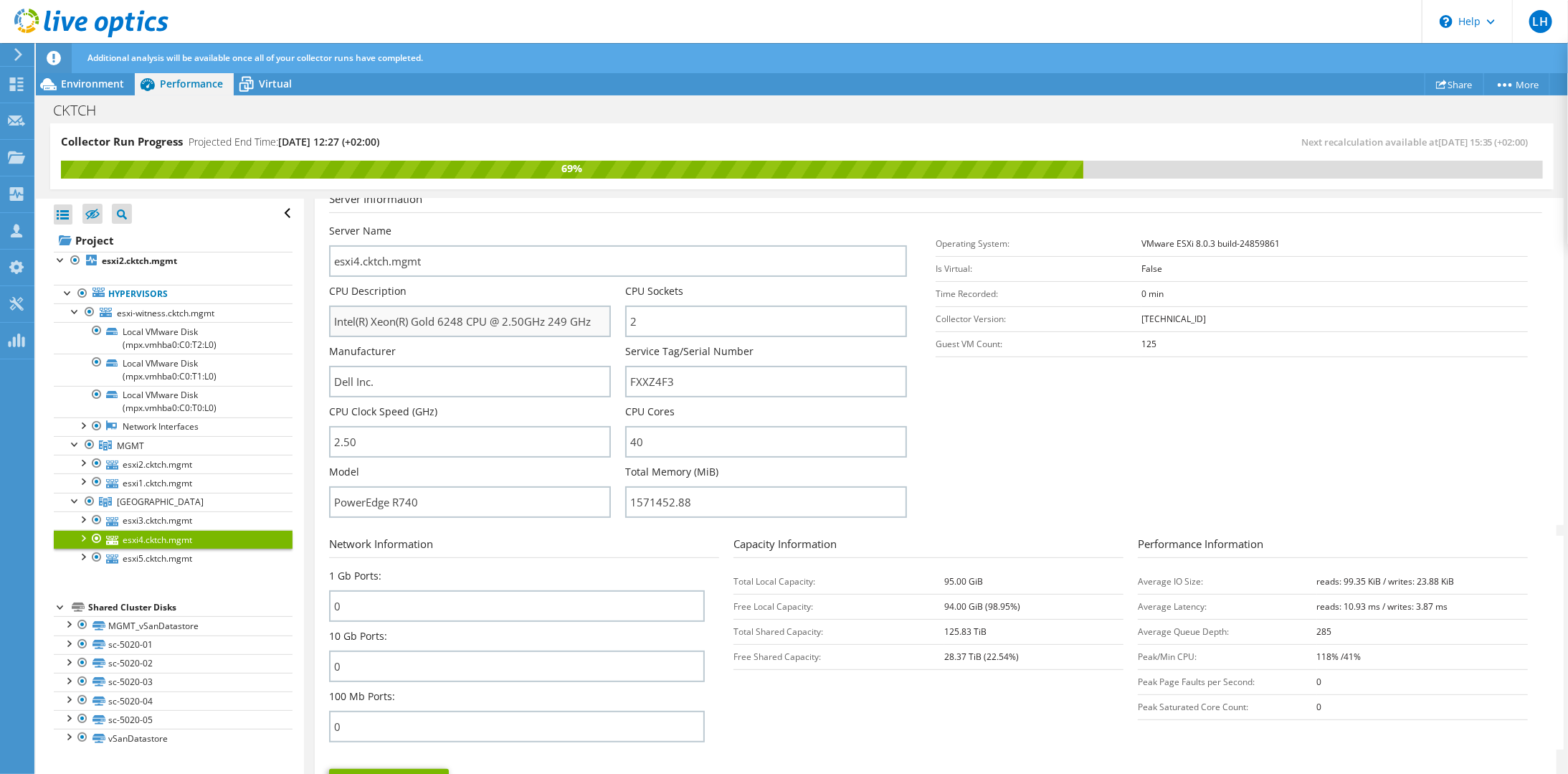
scroll to position [287, 0]
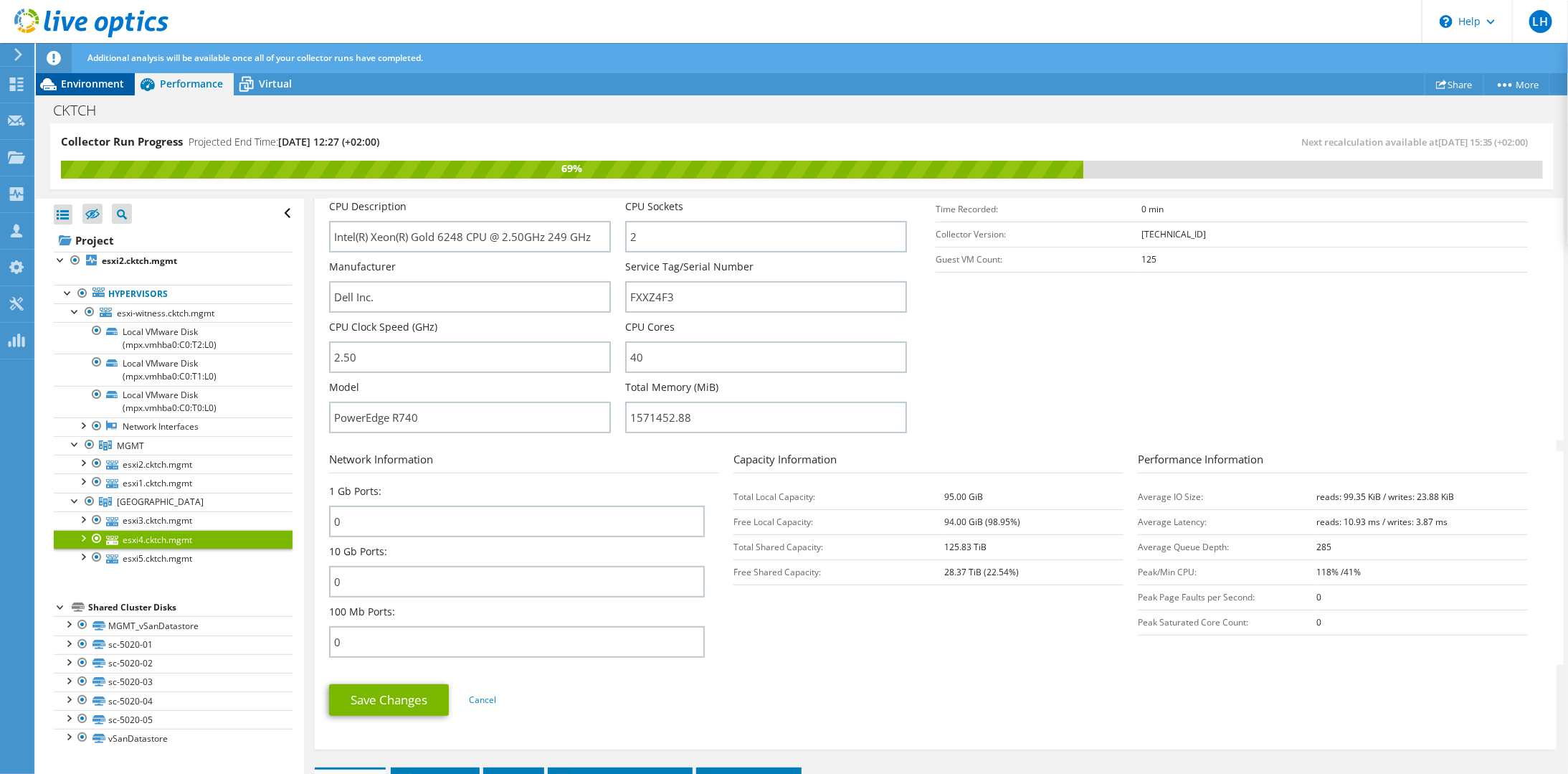
click at [87, 79] on span "Environment" at bounding box center [92, 83] width 63 height 13
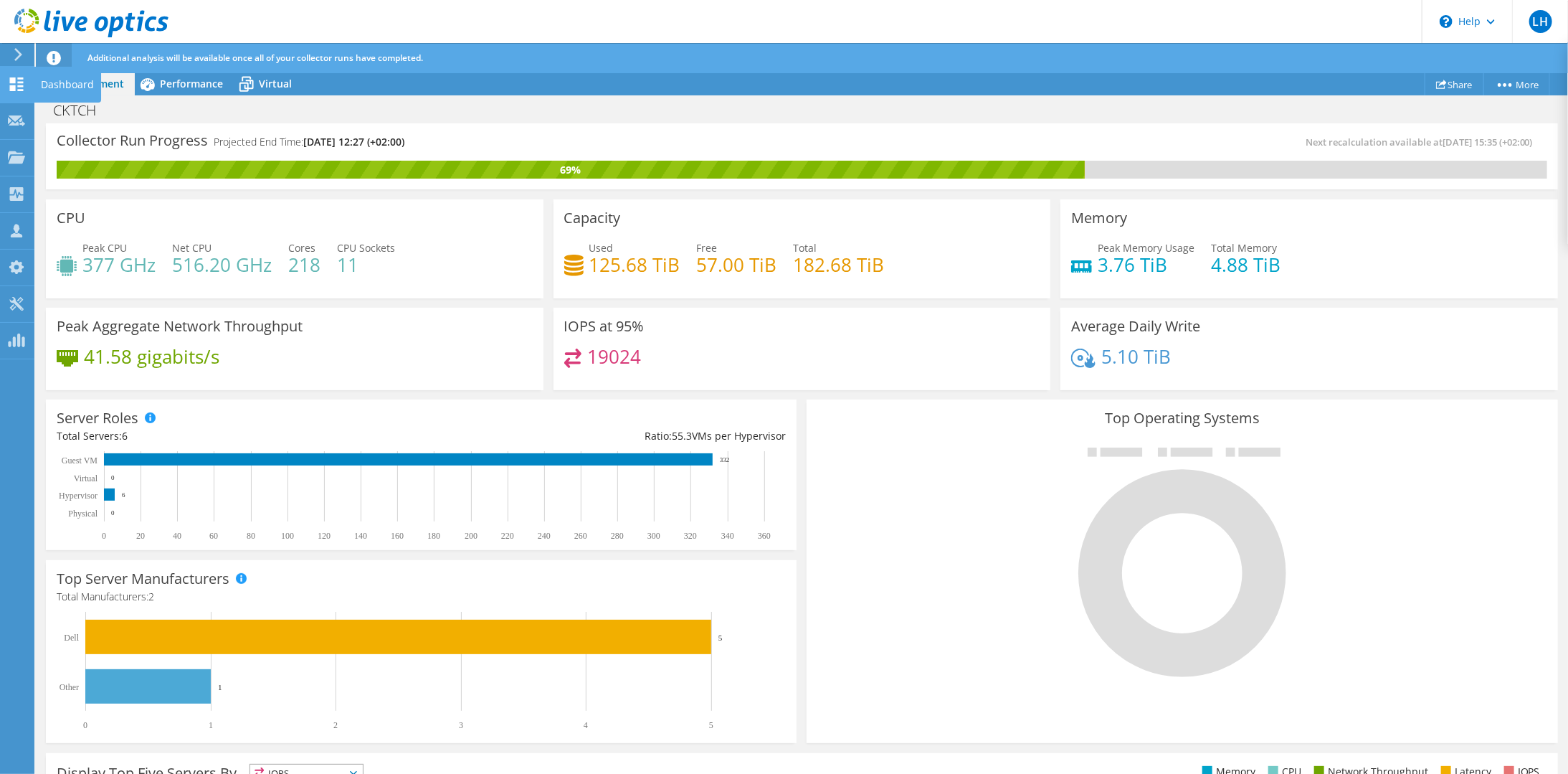
click at [13, 90] on use at bounding box center [17, 84] width 13 height 13
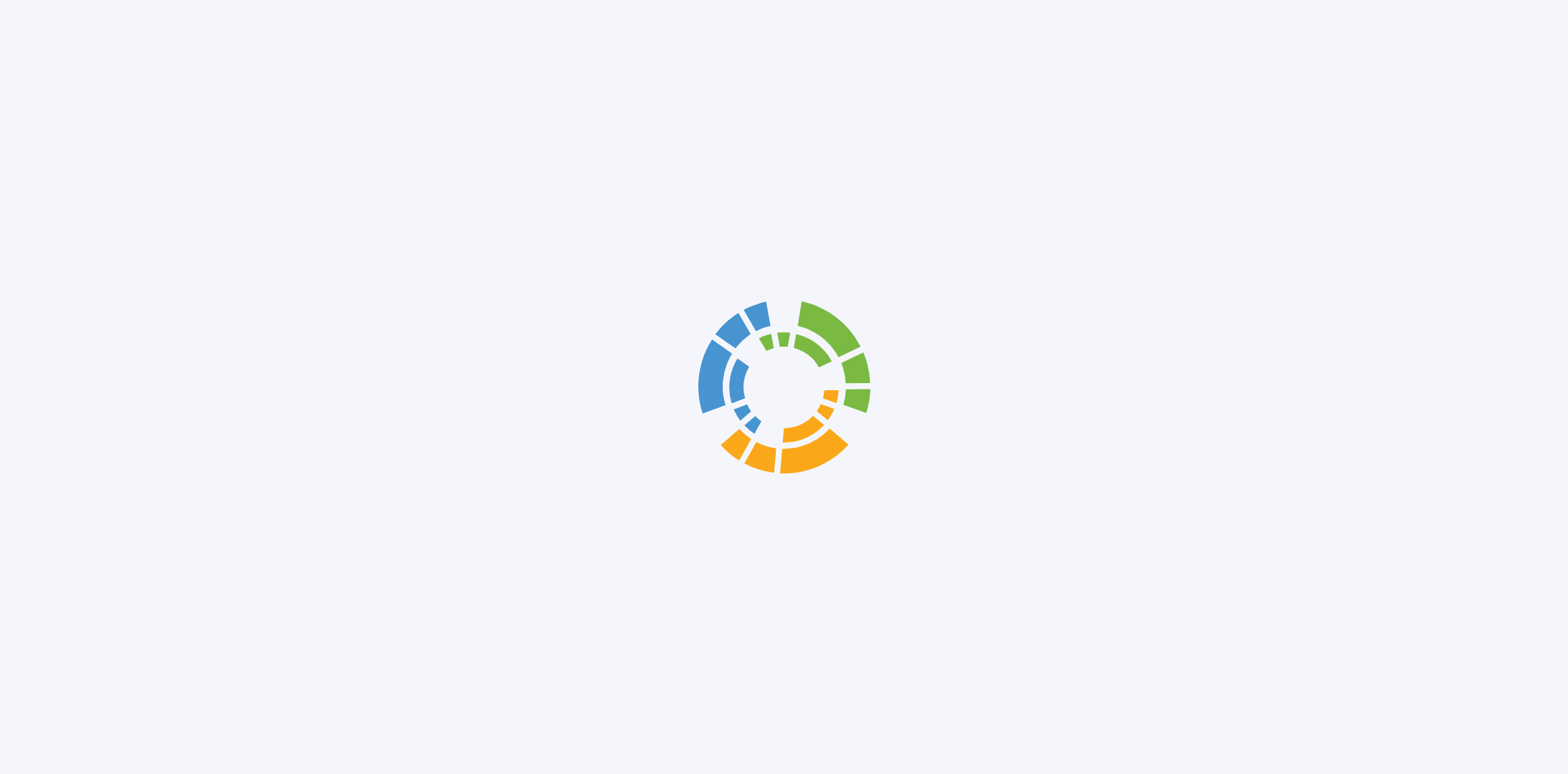
click at [62, 83] on div at bounding box center [784, 387] width 1568 height 774
